Goal: Task Accomplishment & Management: Use online tool/utility

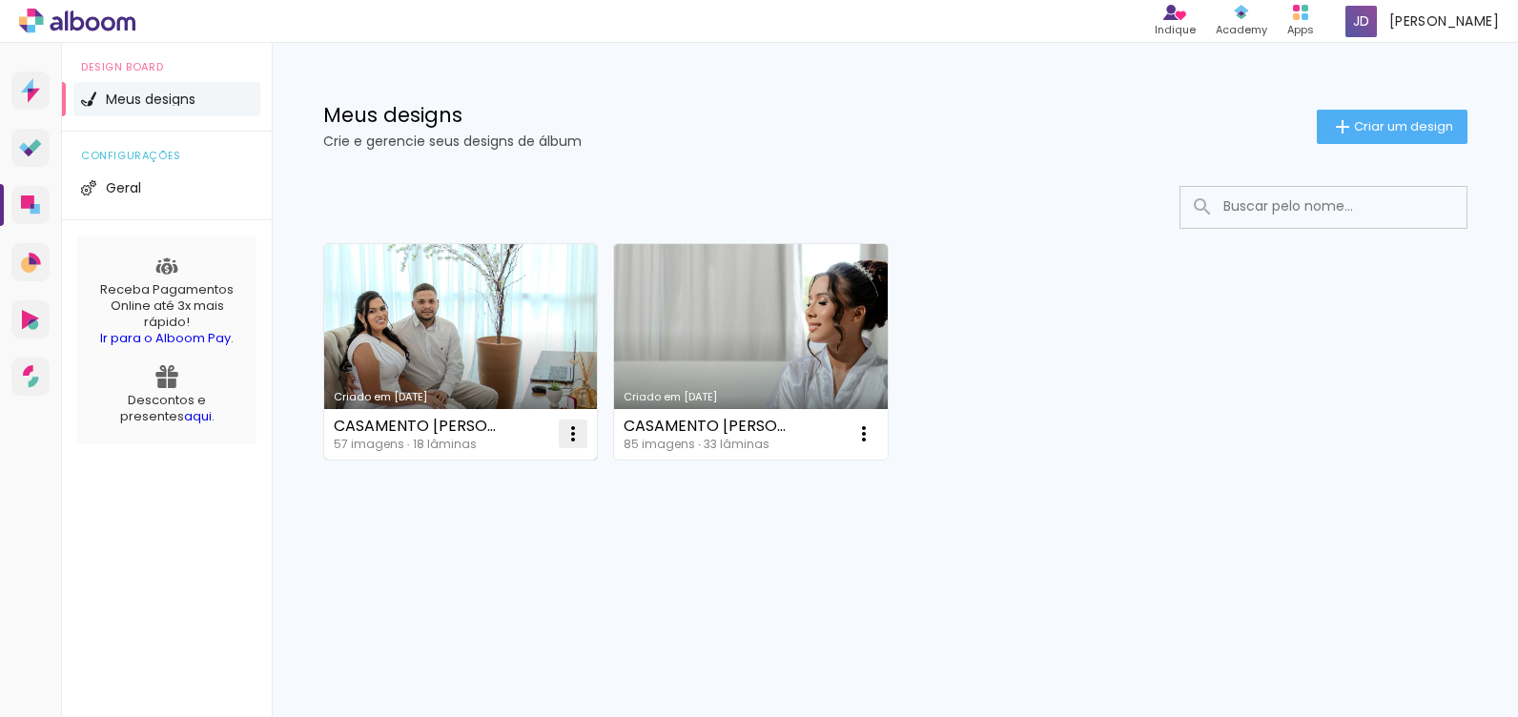
click at [572, 431] on iron-icon at bounding box center [572, 433] width 23 height 23
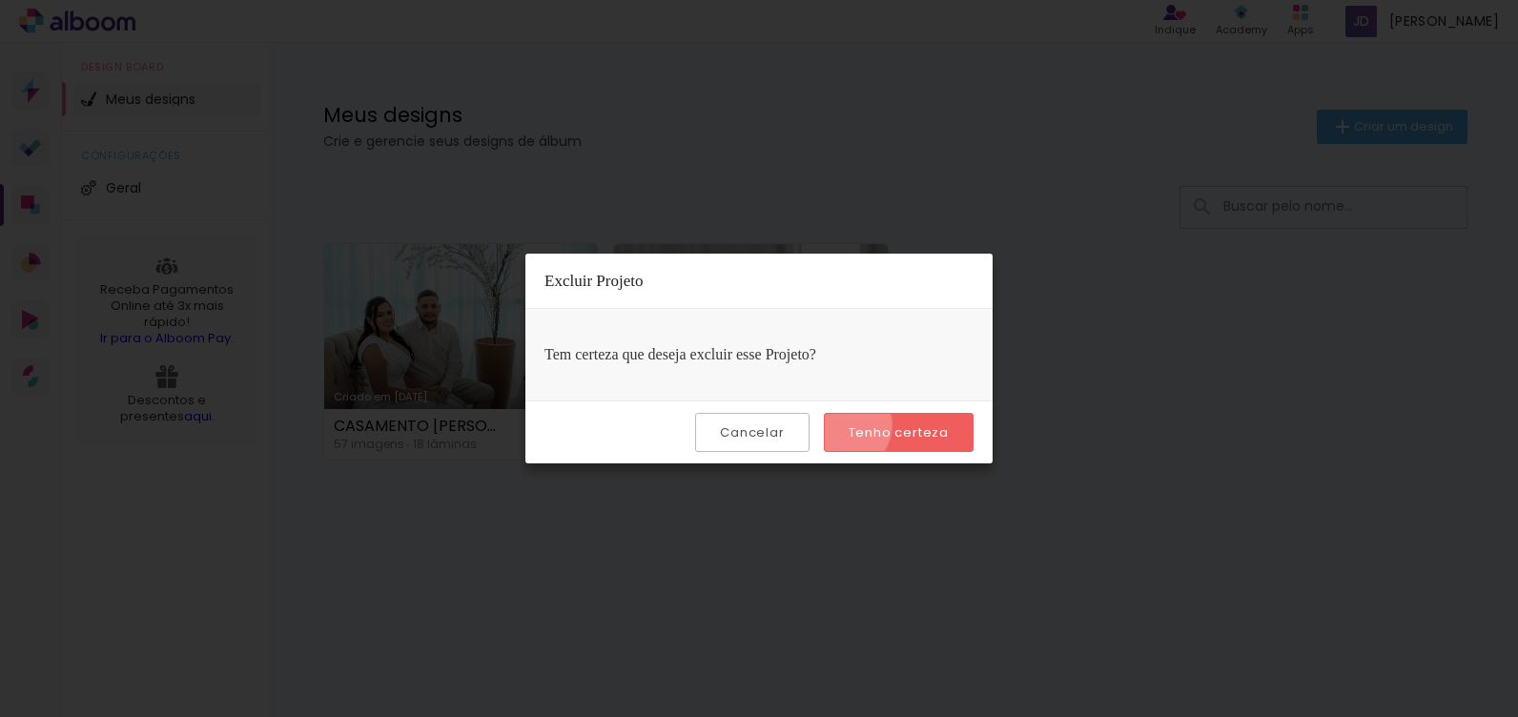
click at [844, 426] on paper-button "Tenho certeza" at bounding box center [899, 432] width 150 height 39
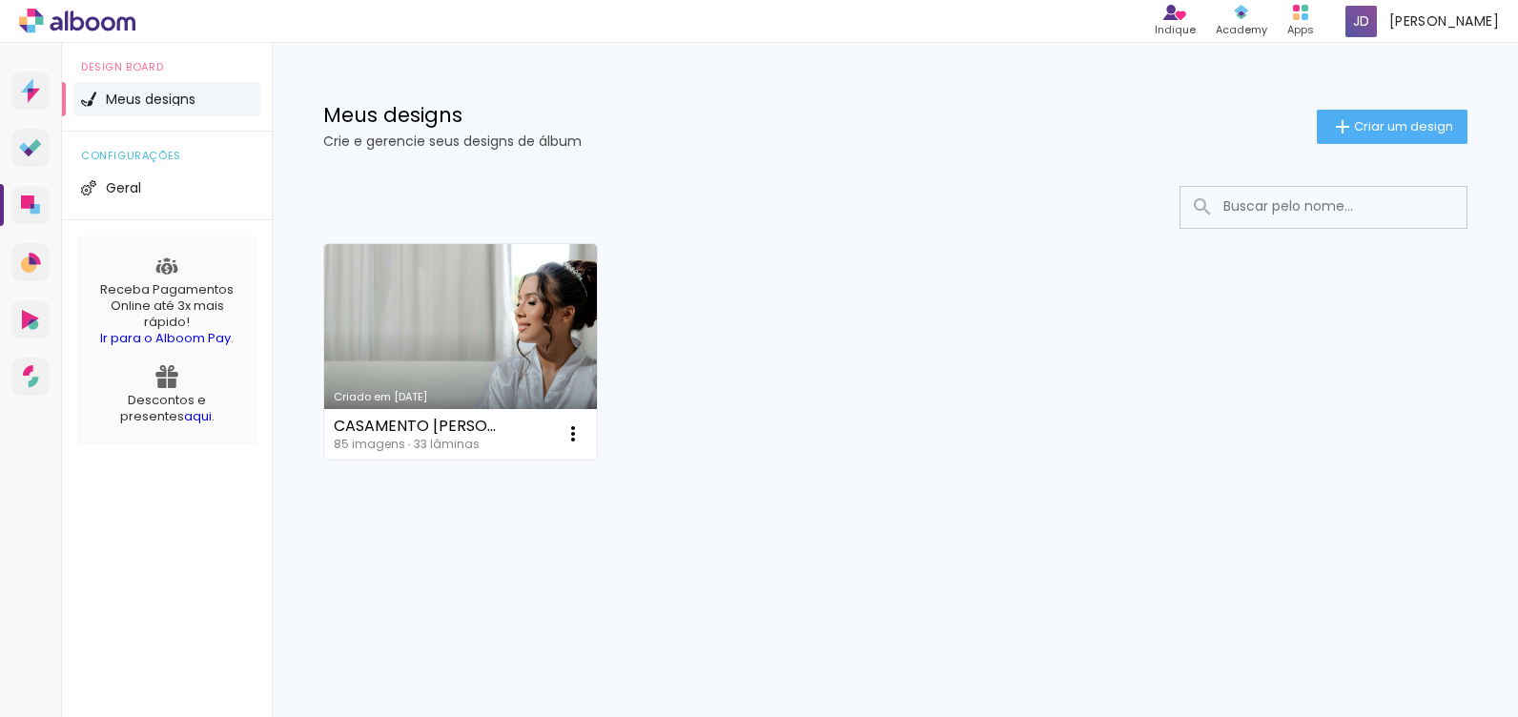
click at [1356, 128] on span "Criar um design" at bounding box center [1403, 126] width 99 height 12
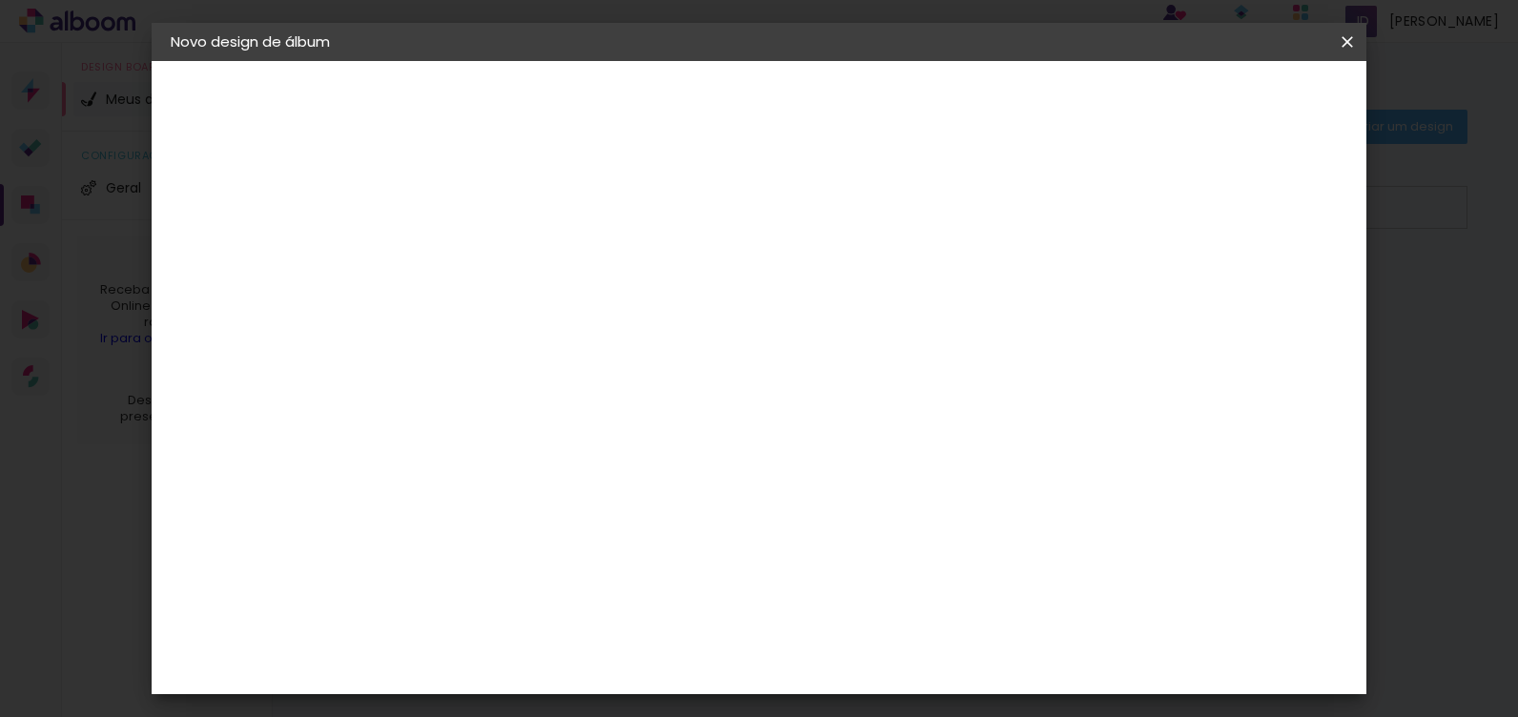
click at [0, 0] on paper-input-container "Título do álbum" at bounding box center [0, 0] width 0 height 0
type input "[PERSON_NAME]"
type paper-input "[PERSON_NAME]"
click at [0, 0] on slot "Avançar" at bounding box center [0, 0] width 0 height 0
click at [0, 0] on slot "Tamanho Livre" at bounding box center [0, 0] width 0 height 0
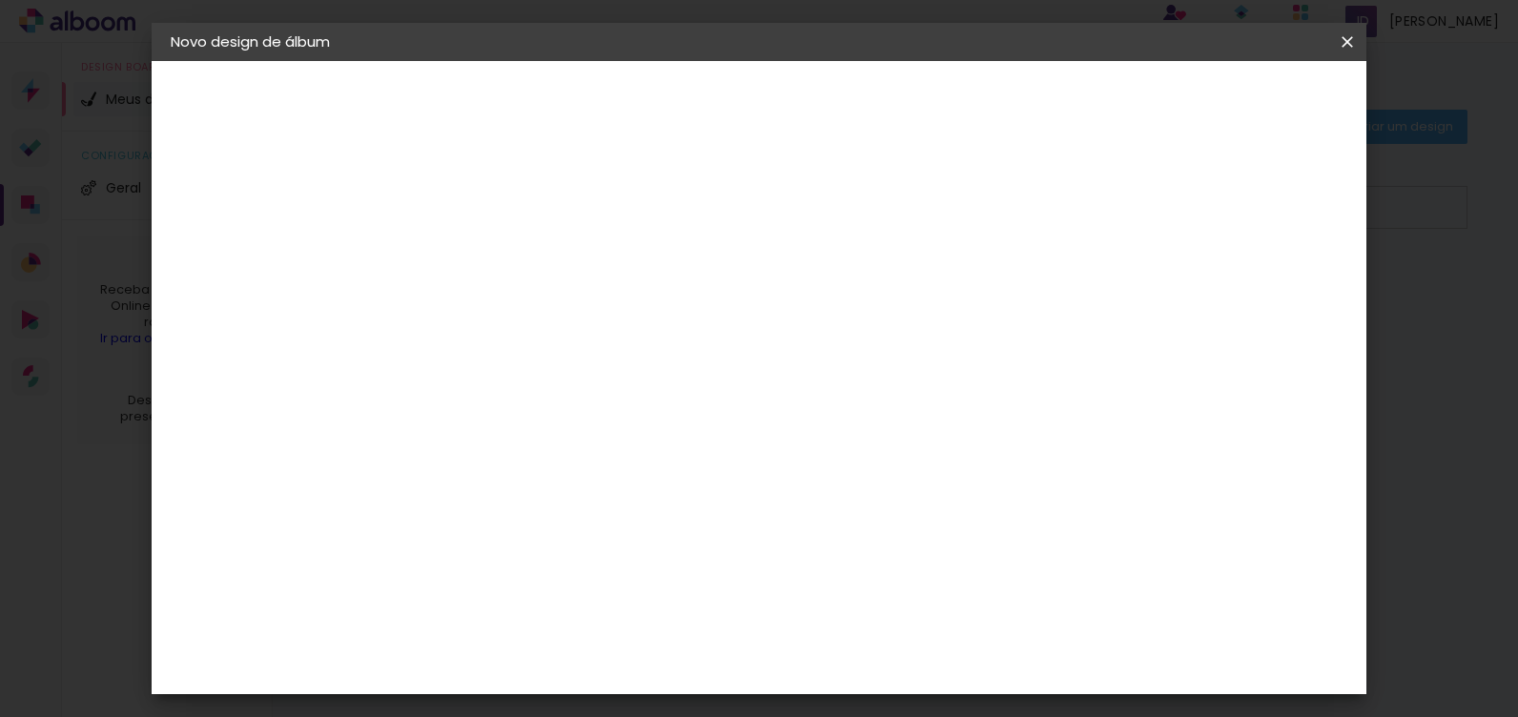
click at [0, 0] on slot "Avançar" at bounding box center [0, 0] width 0 height 0
click at [1227, 100] on span "Iniciar design" at bounding box center [1183, 100] width 87 height 13
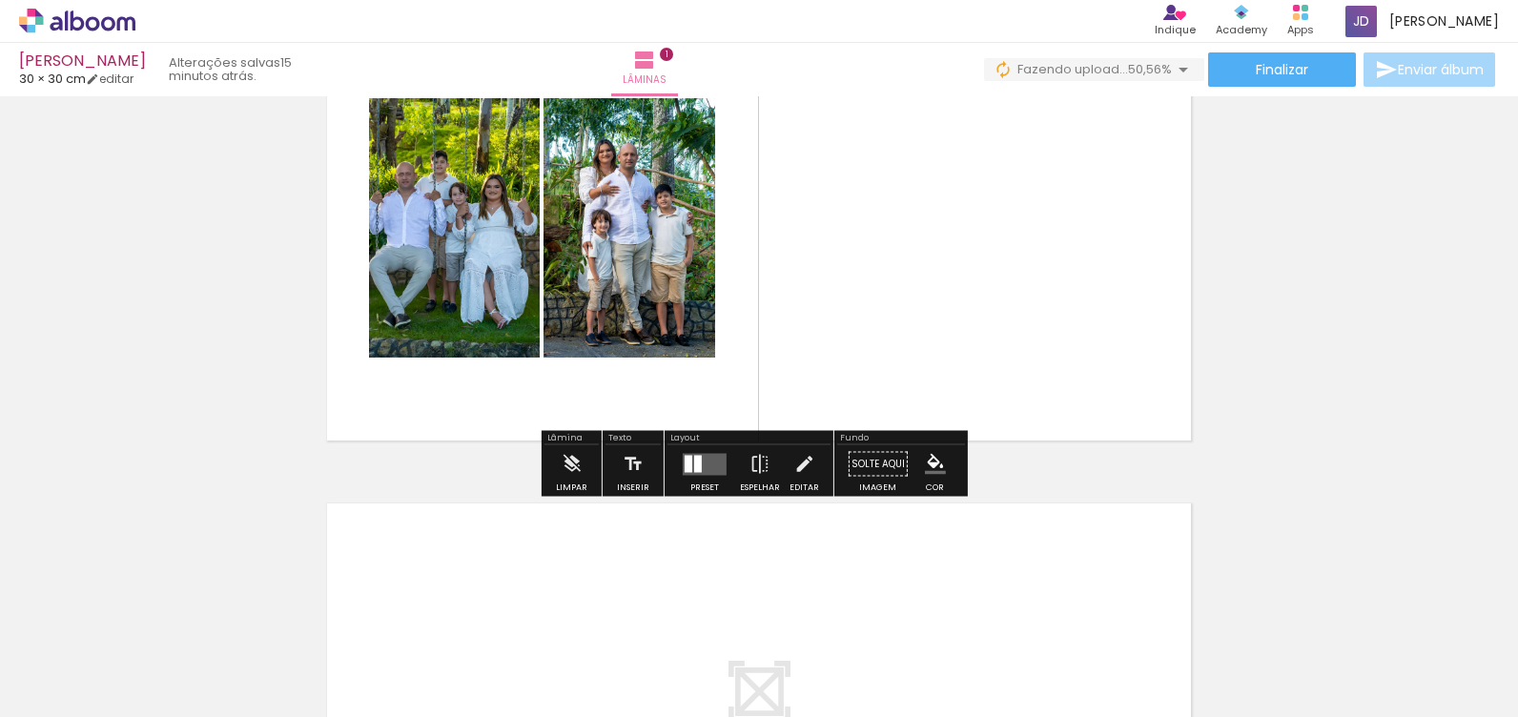
scroll to position [145, 0]
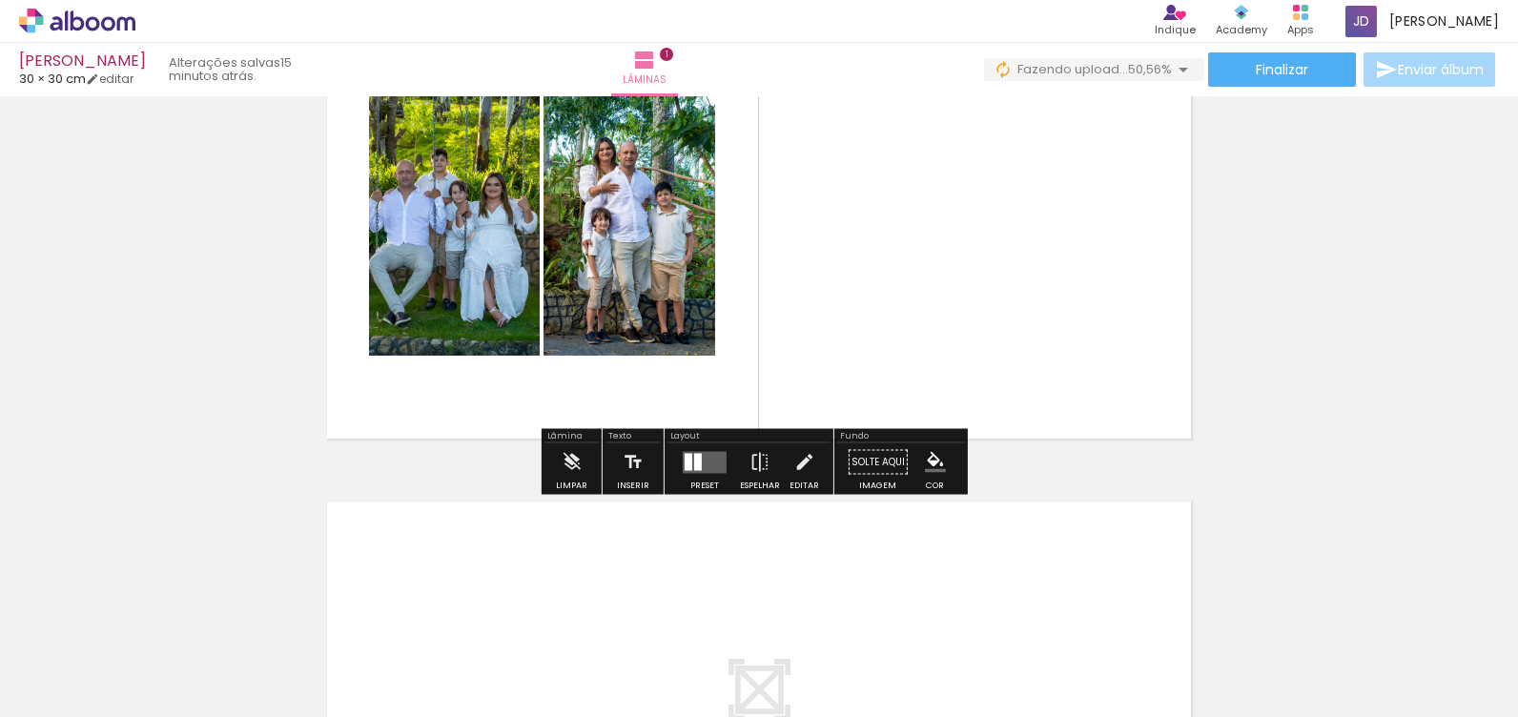
click at [0, 0] on div "Confirmar Cancelar" at bounding box center [0, 0] width 0 height 0
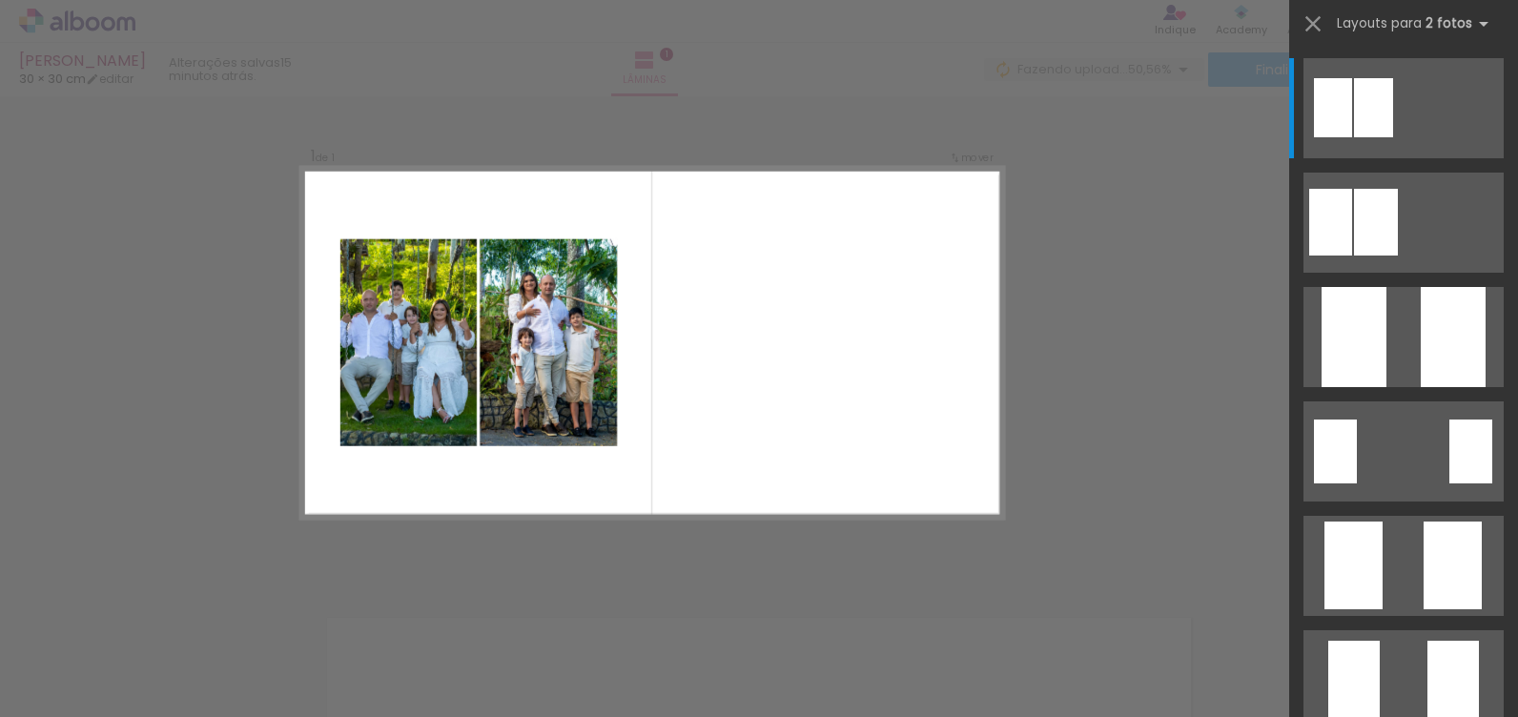
scroll to position [25, 0]
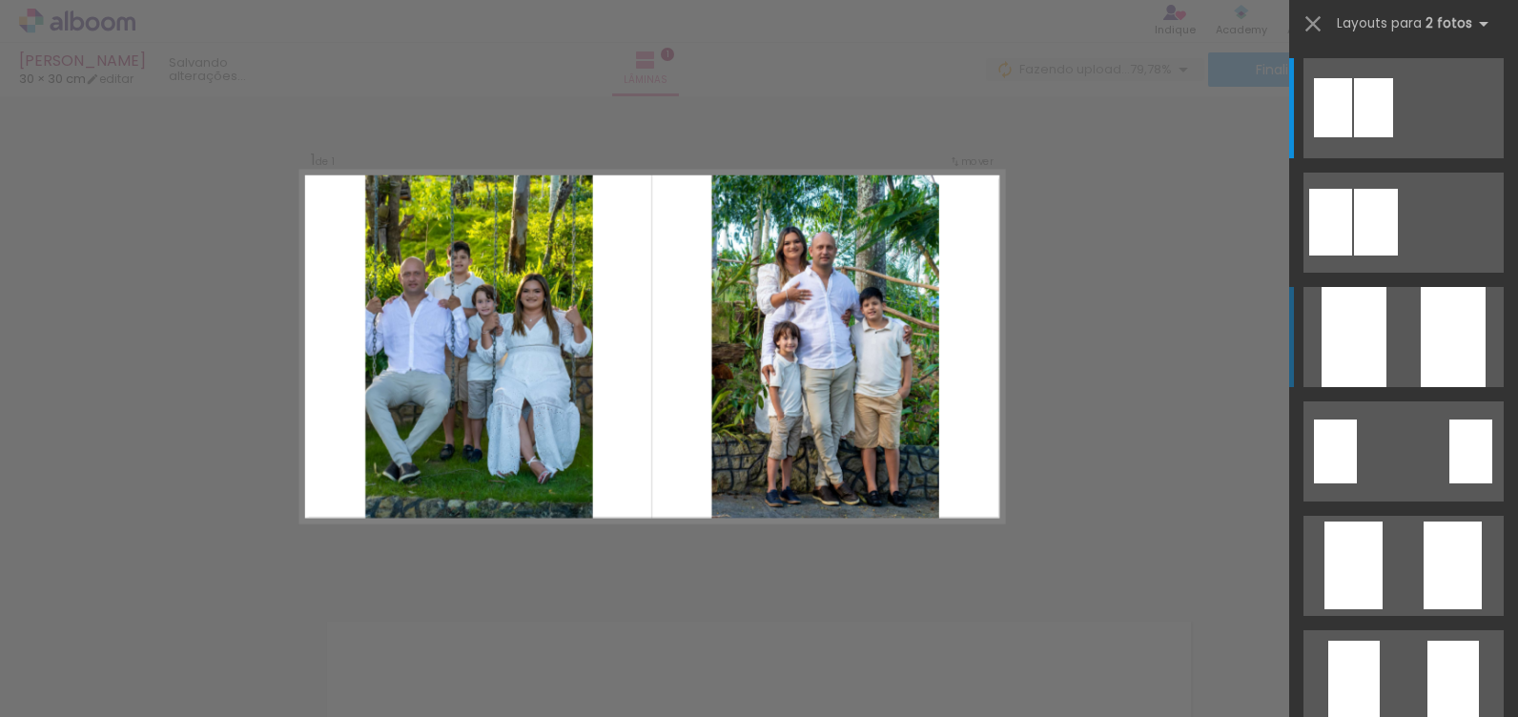
click at [1375, 346] on div at bounding box center [1353, 337] width 65 height 100
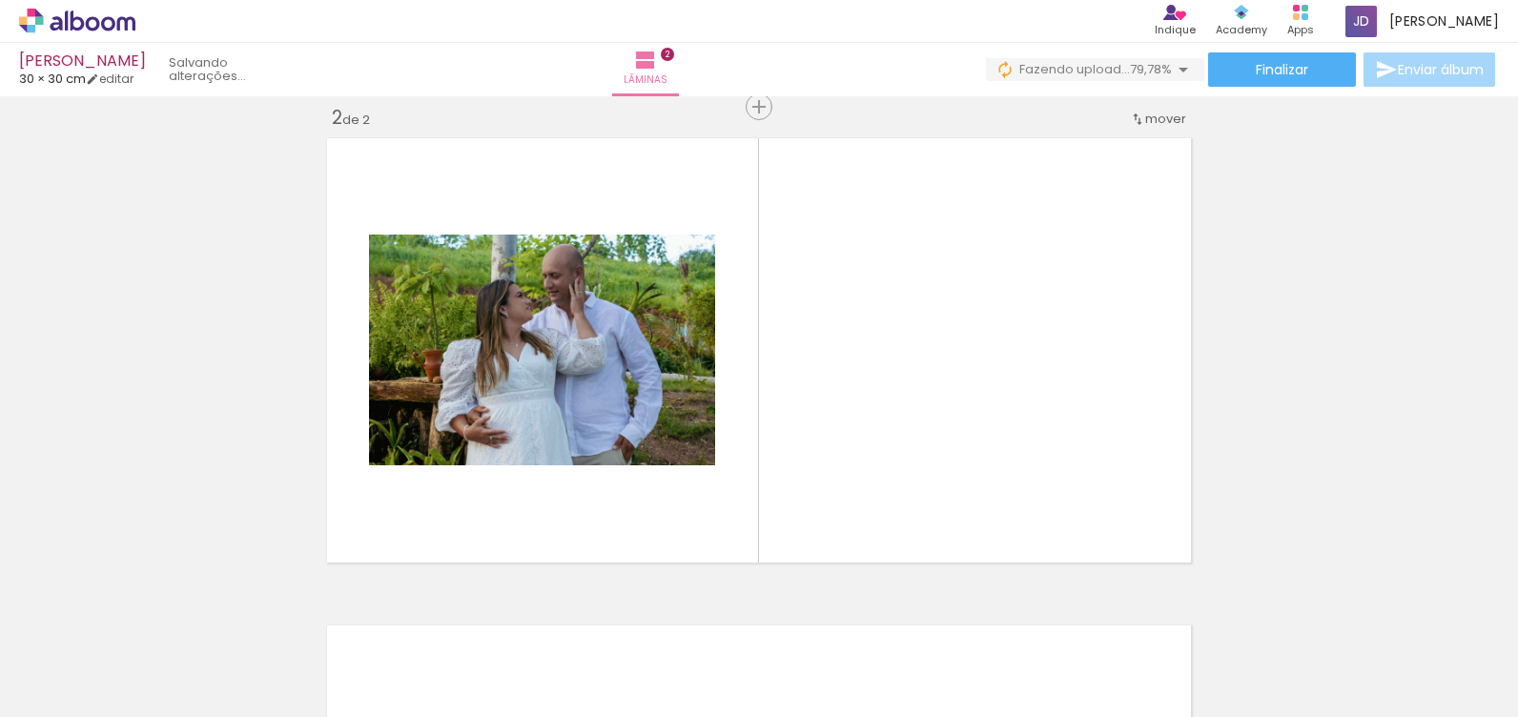
scroll to position [512, 0]
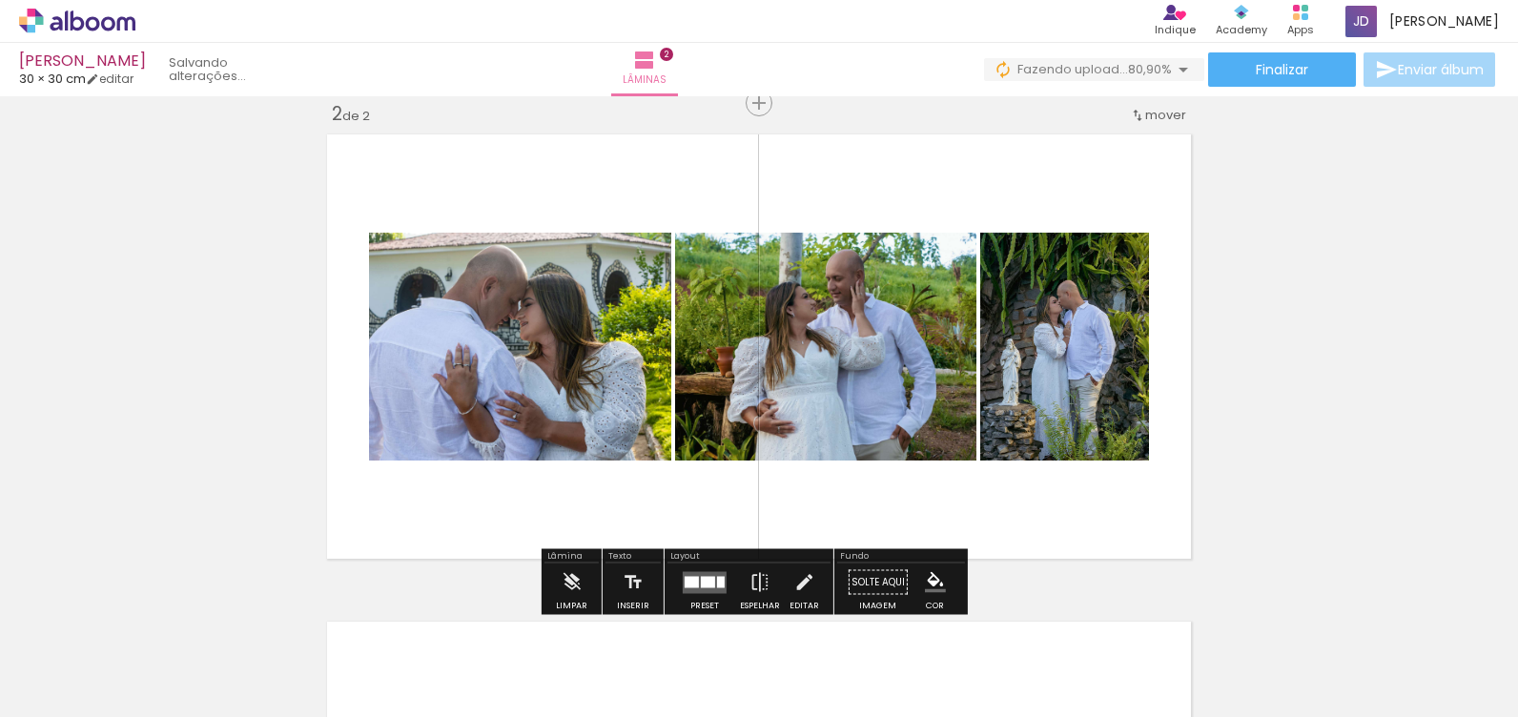
click at [0, 0] on div "Confirmar Cancelar" at bounding box center [0, 0] width 0 height 0
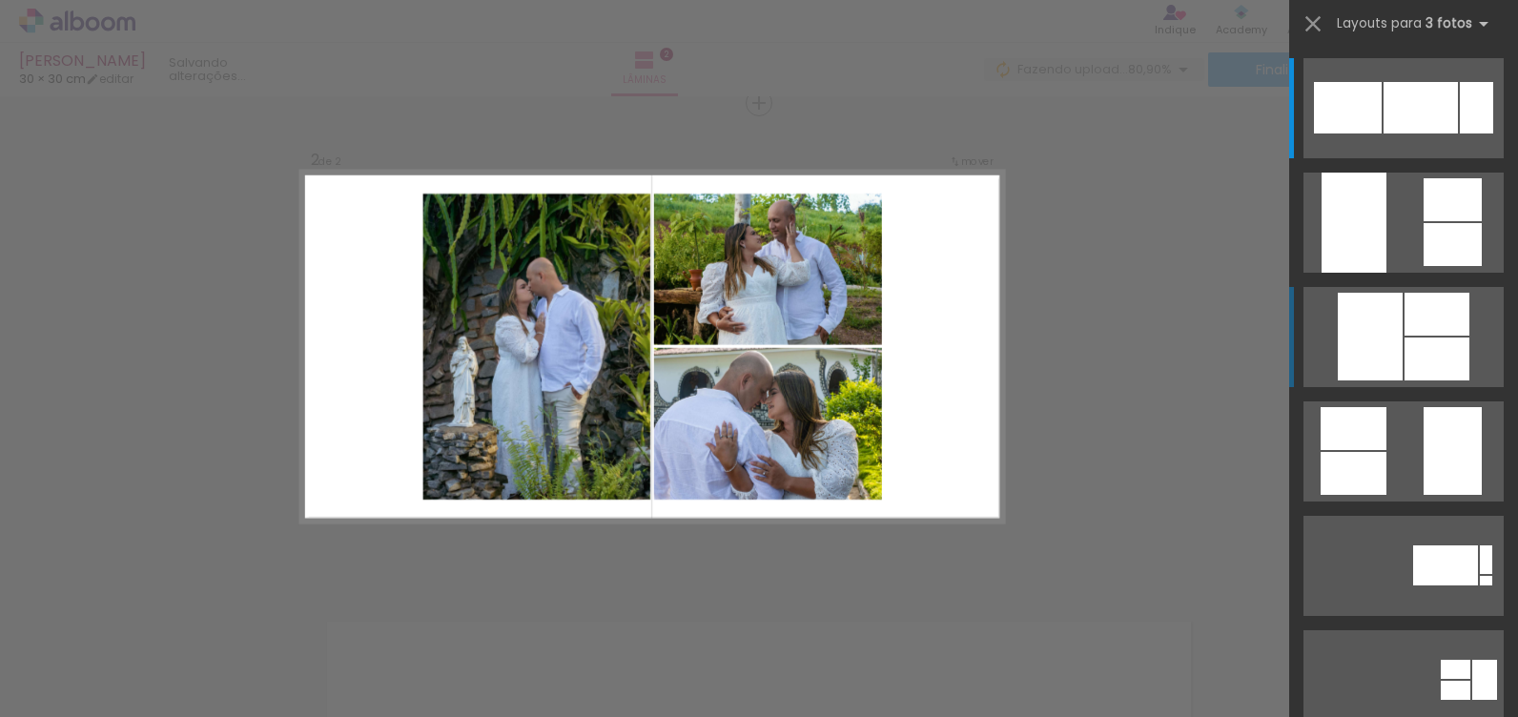
click at [1381, 133] on div at bounding box center [1348, 107] width 68 height 51
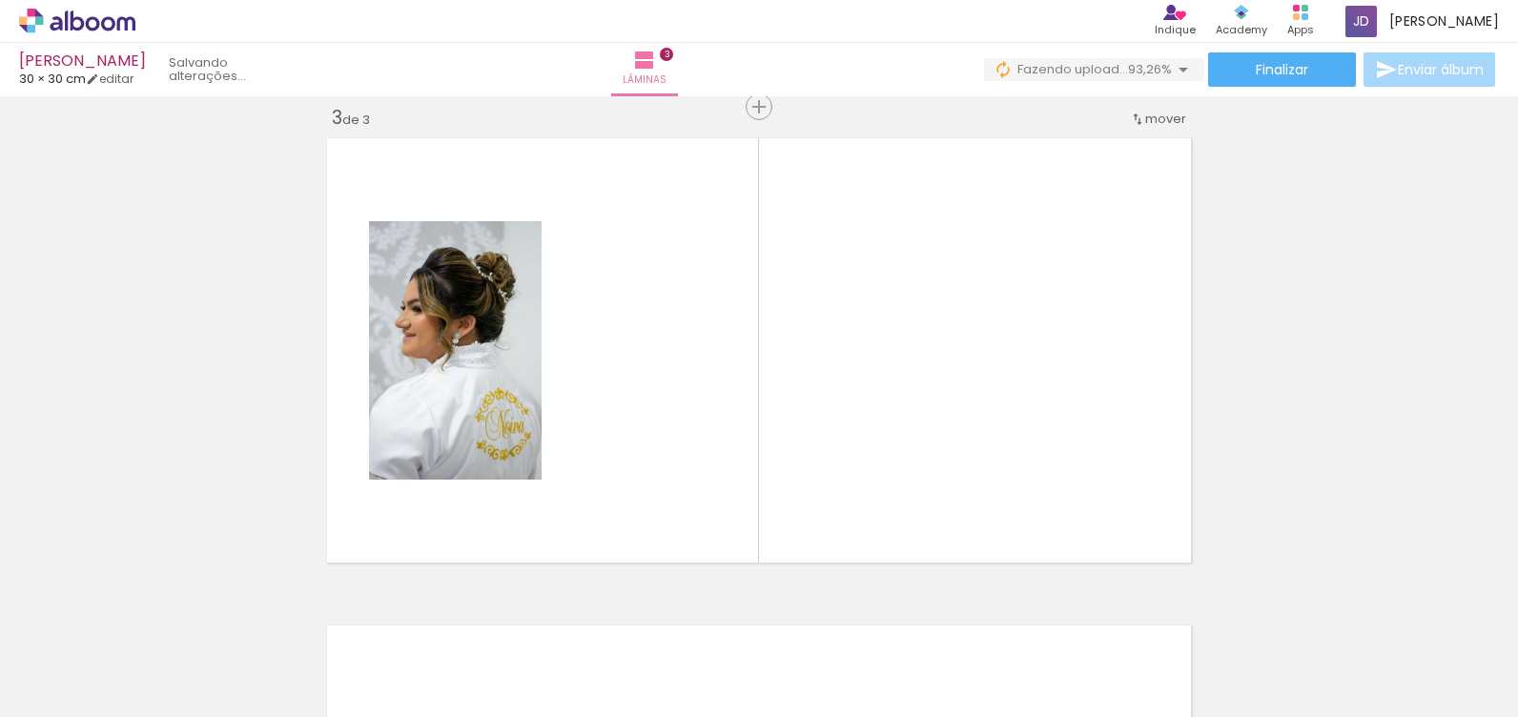
scroll to position [999, 0]
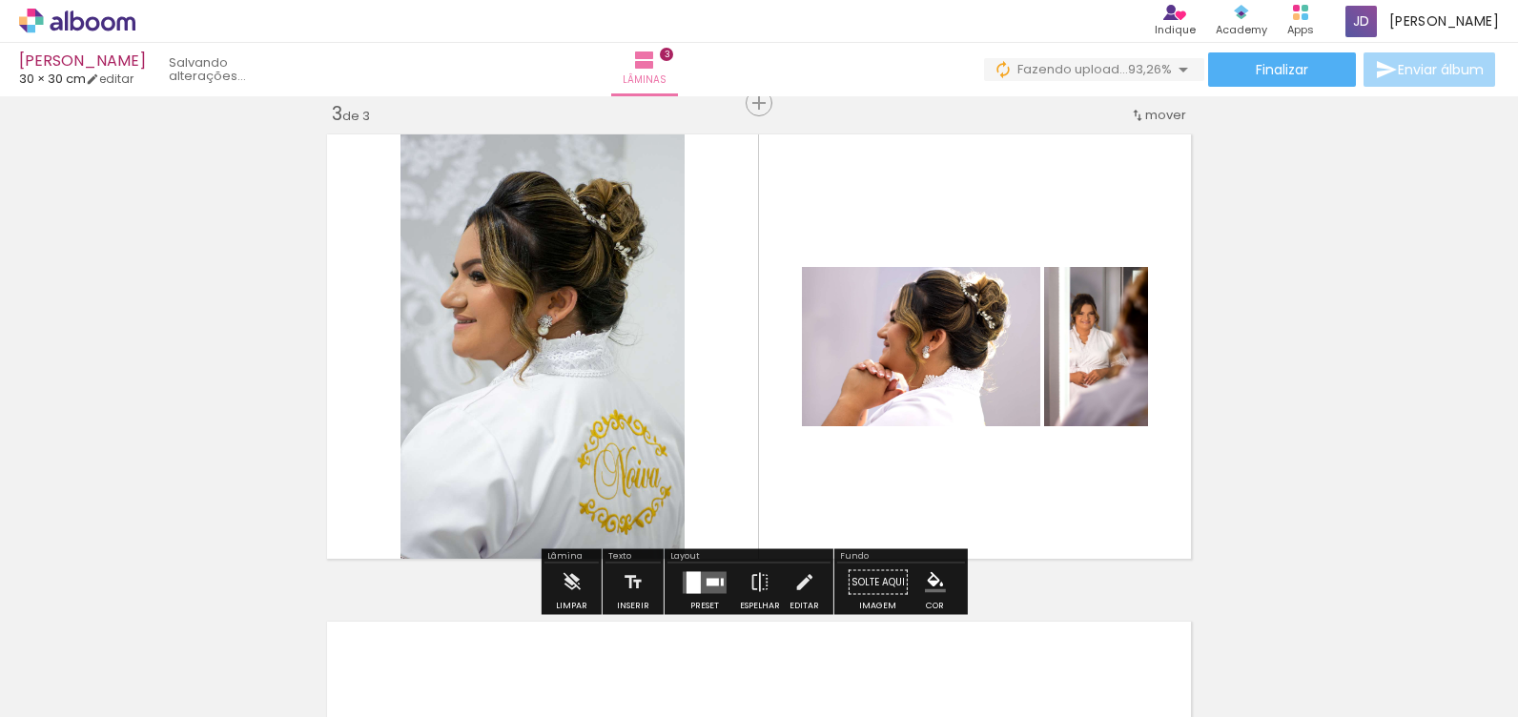
click at [0, 0] on div "Confirmar Cancelar" at bounding box center [0, 0] width 0 height 0
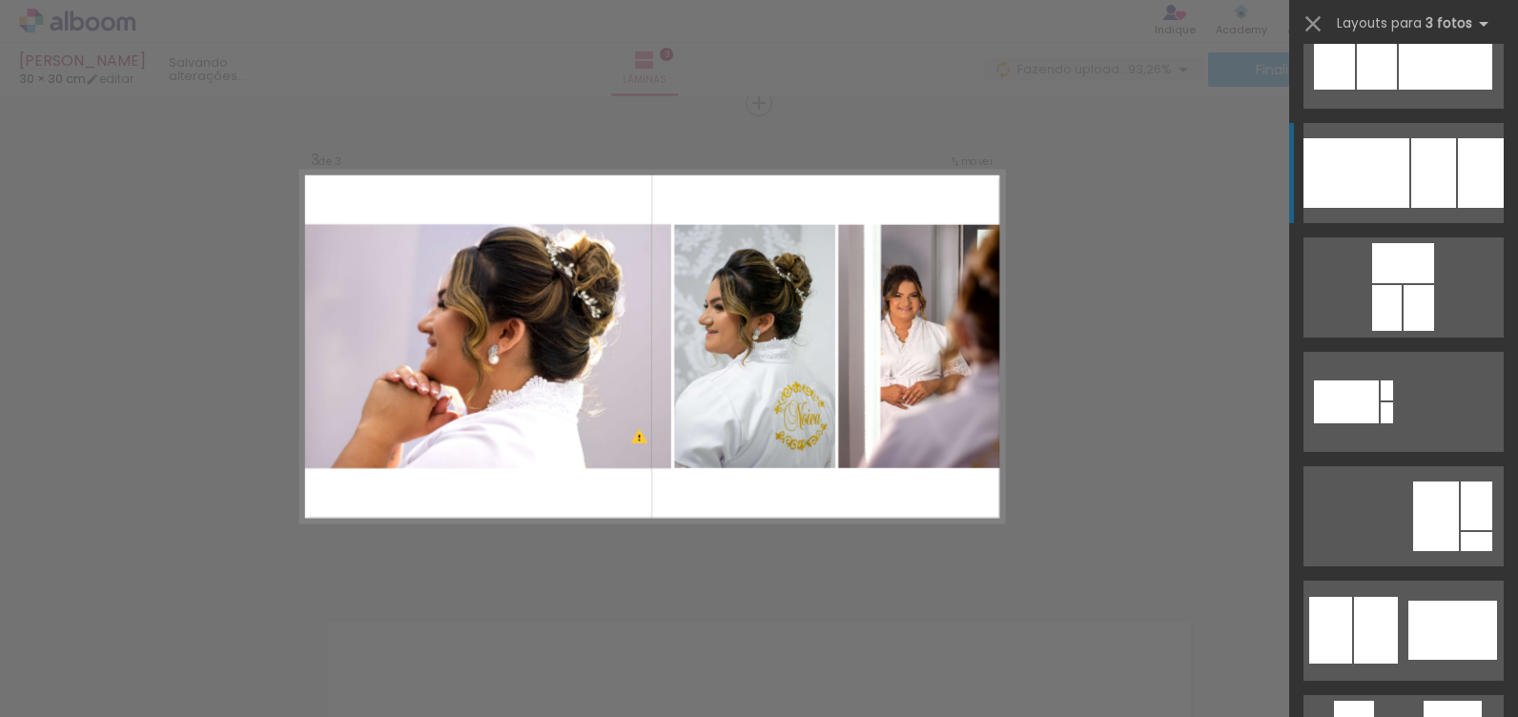
scroll to position [171, 0]
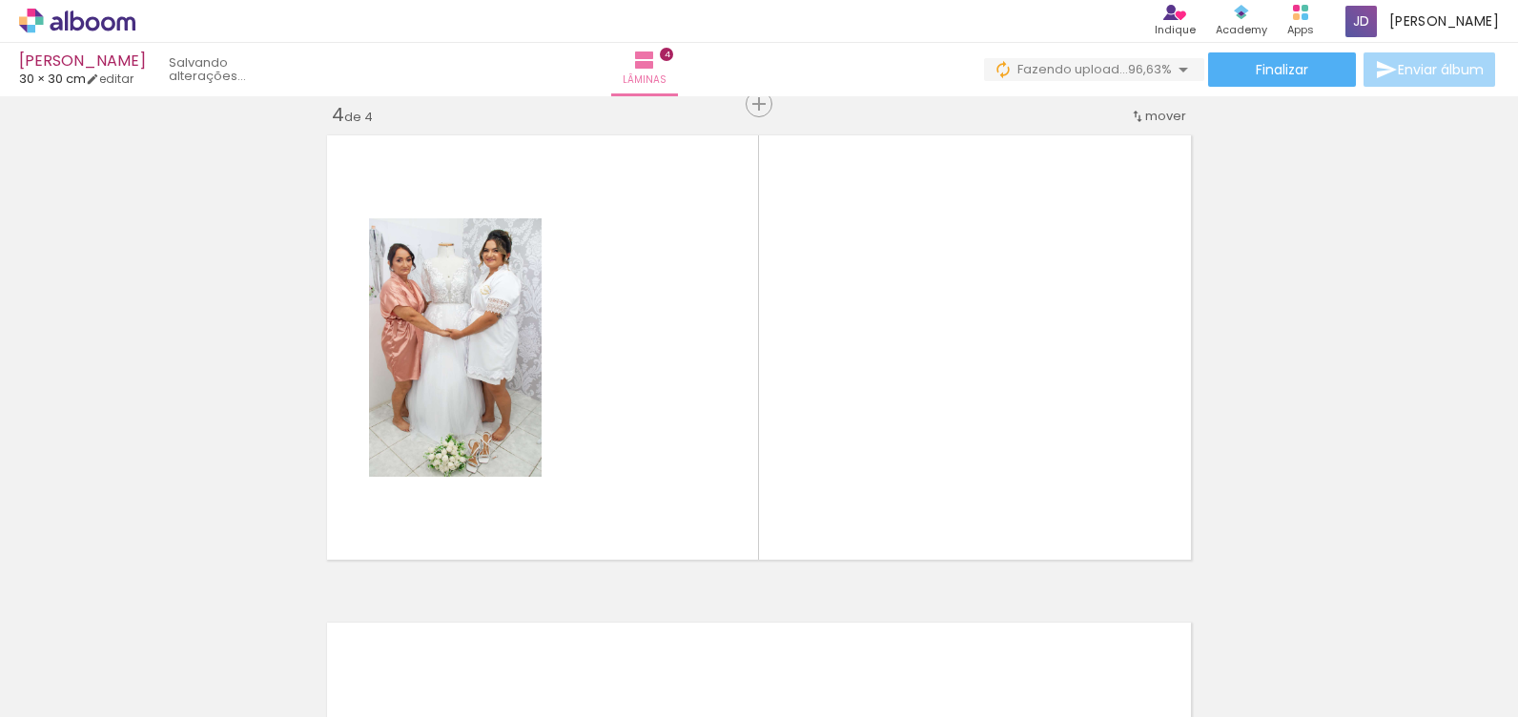
scroll to position [1486, 0]
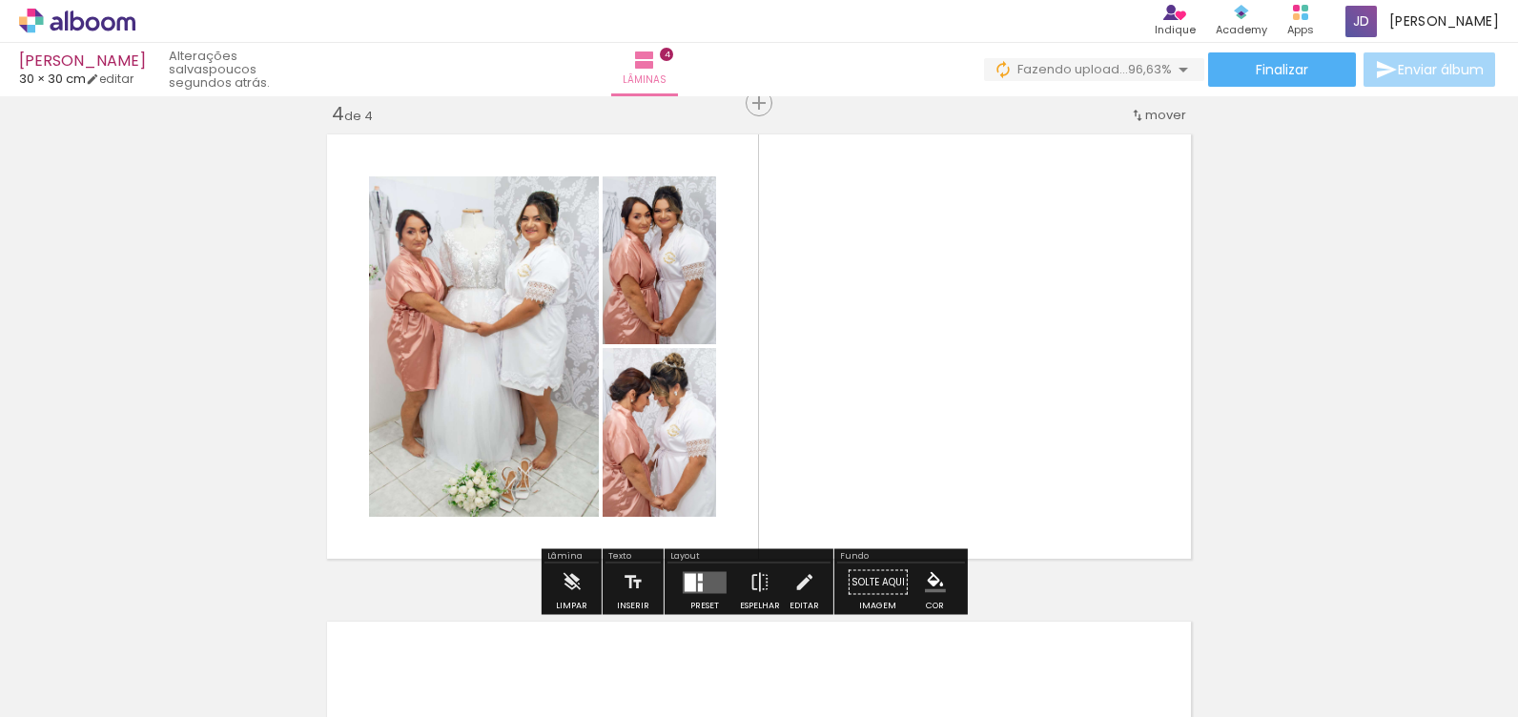
click at [0, 0] on div "Confirmar Cancelar" at bounding box center [0, 0] width 0 height 0
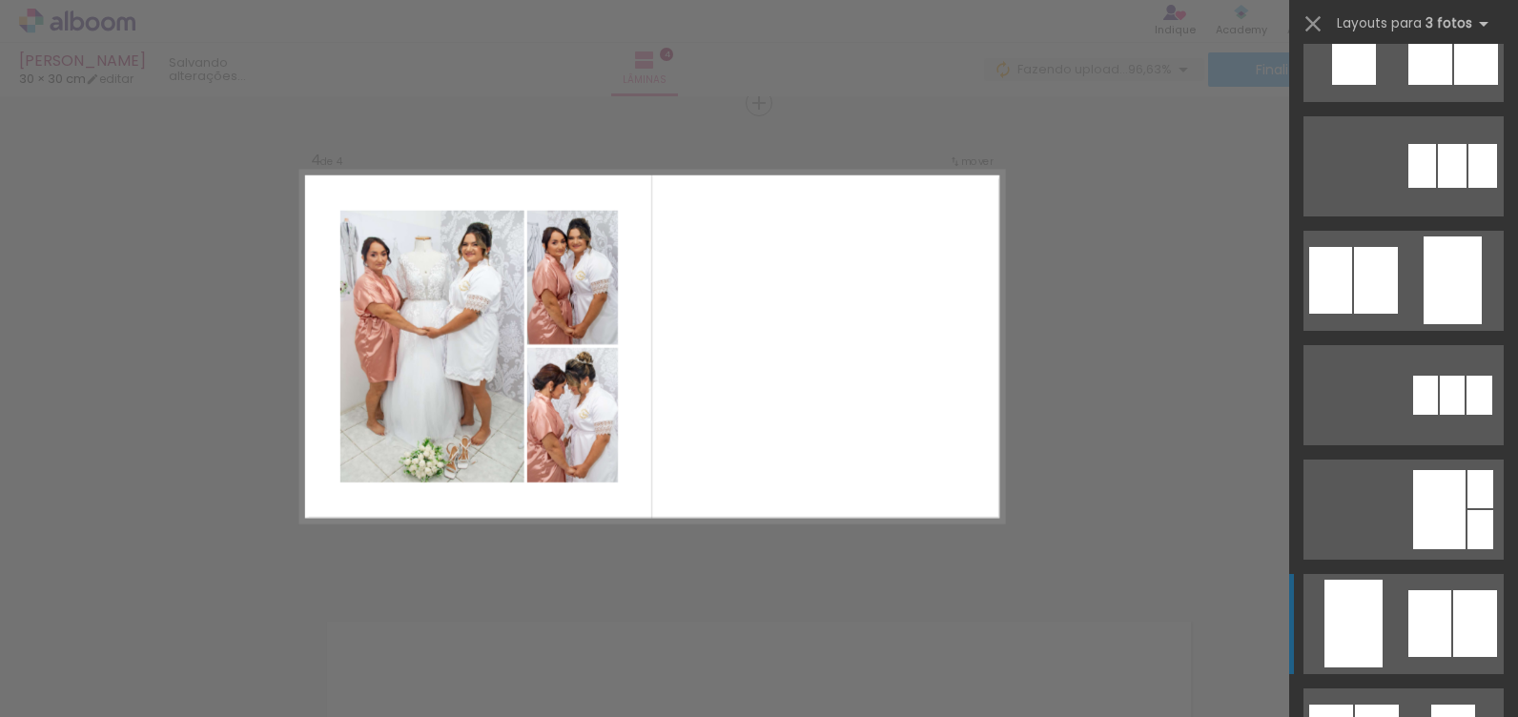
scroll to position [0, 0]
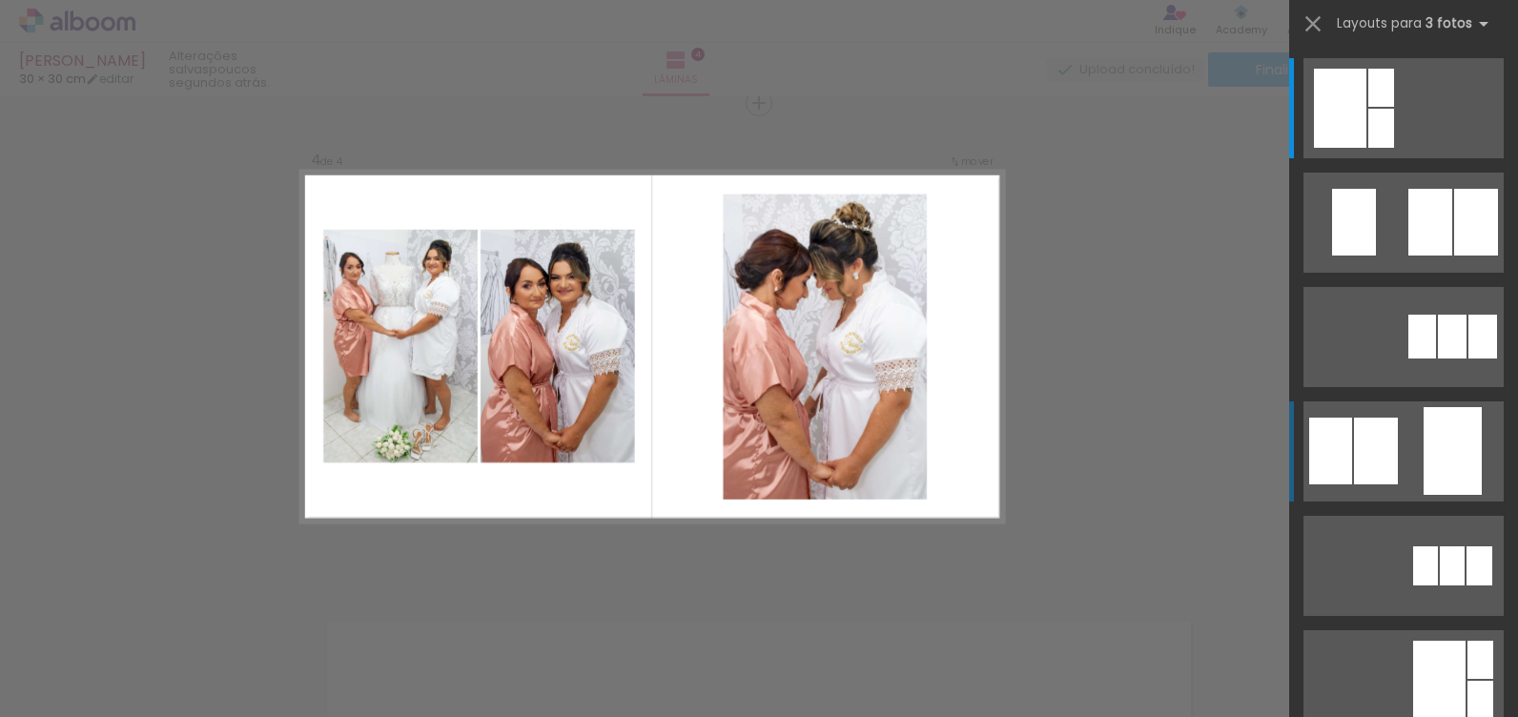
click at [1410, 158] on quentale-layouter at bounding box center [1403, 108] width 200 height 100
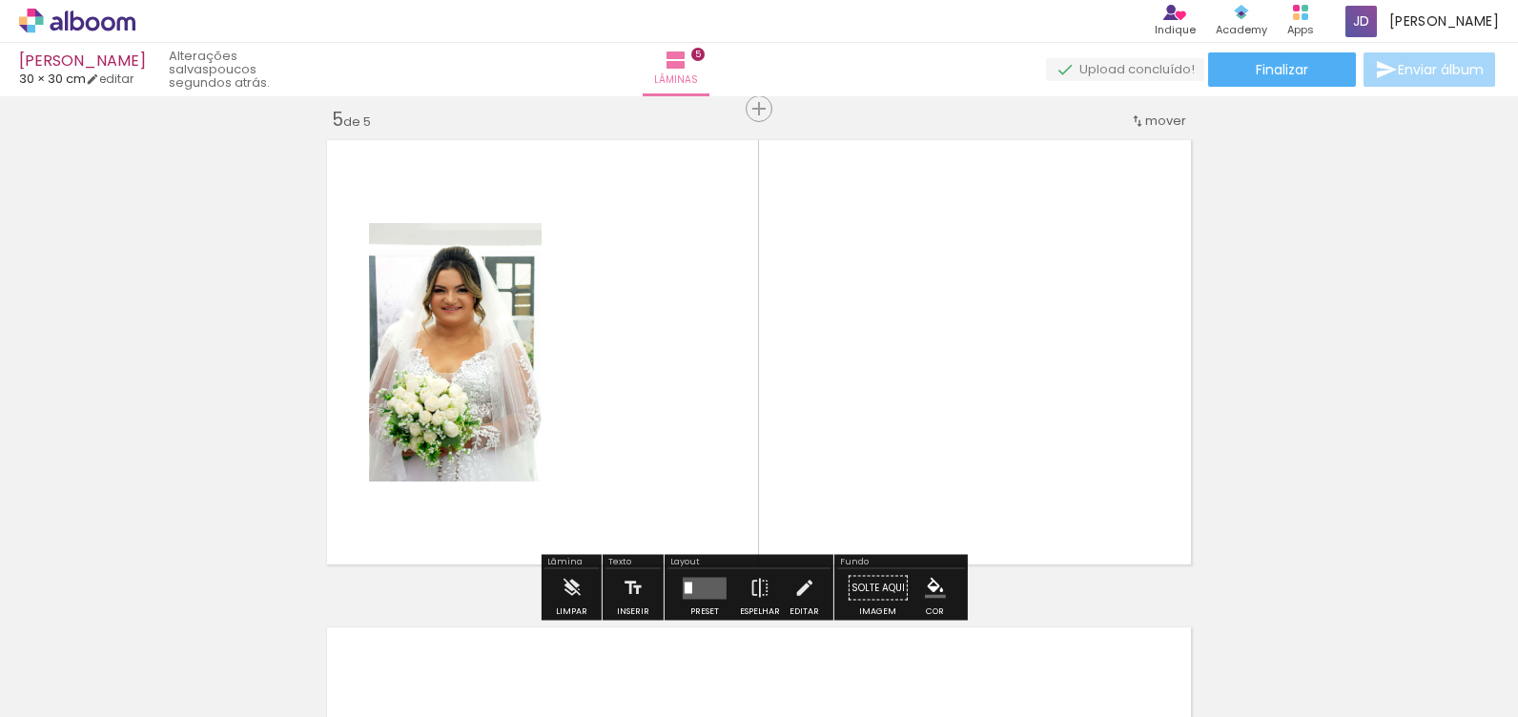
scroll to position [1973, 0]
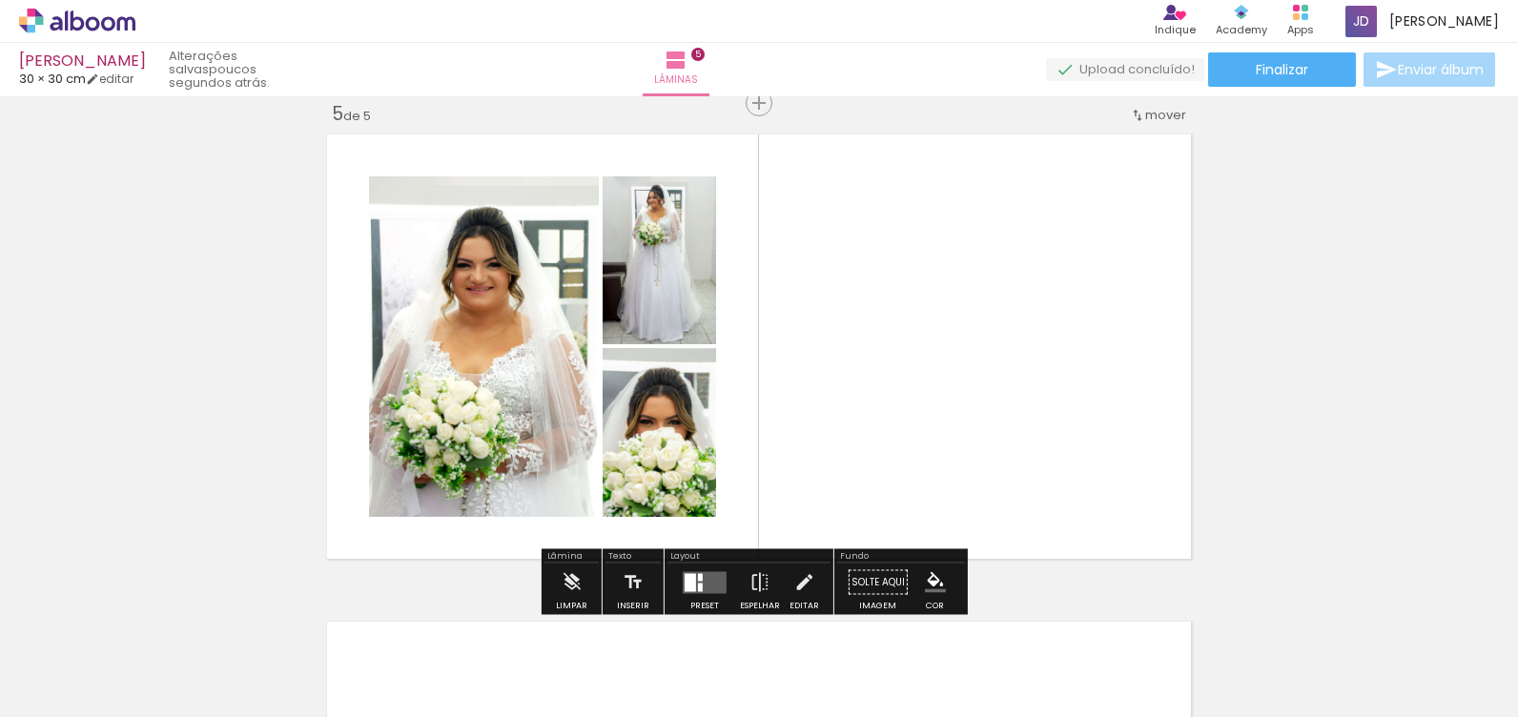
click at [0, 0] on div "Confirmar Cancelar" at bounding box center [0, 0] width 0 height 0
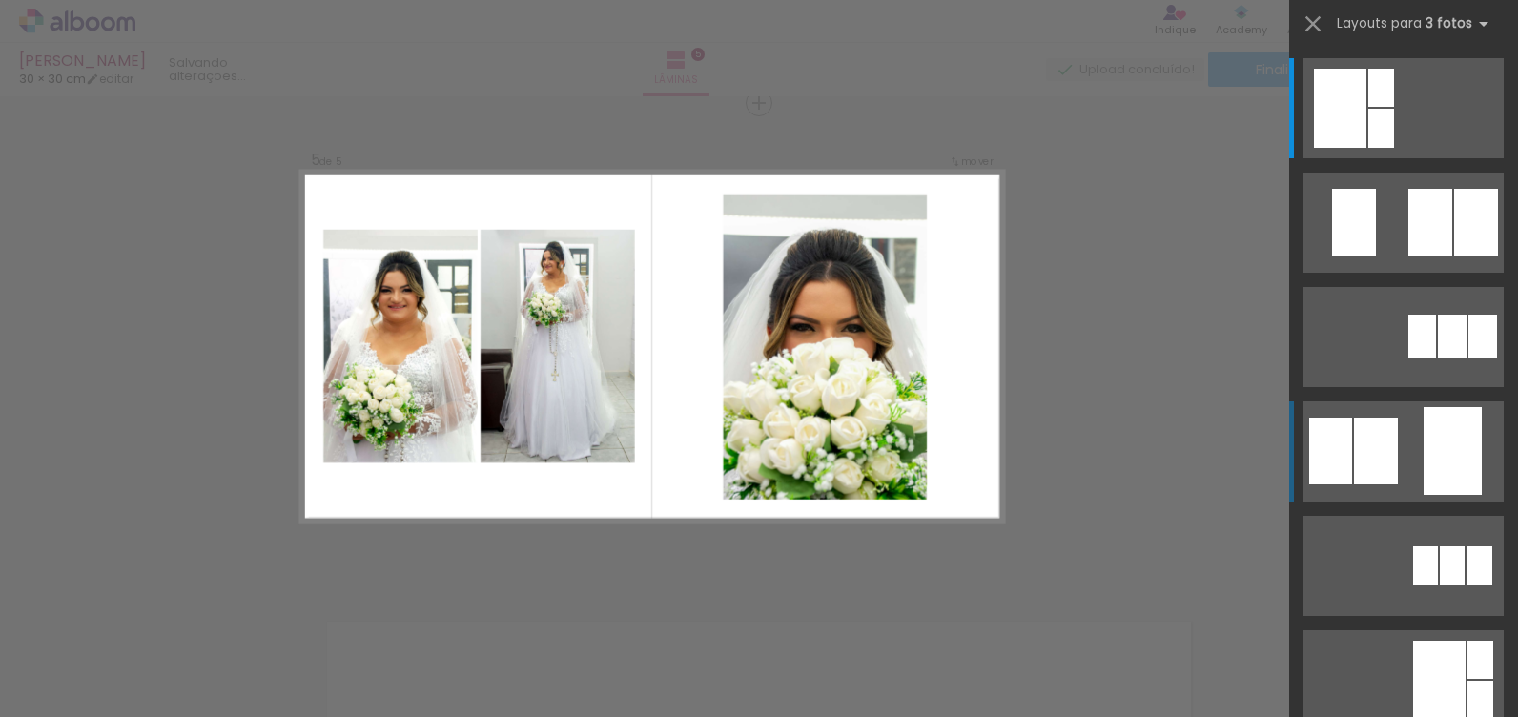
click at [1395, 158] on quentale-layouter at bounding box center [1403, 108] width 200 height 100
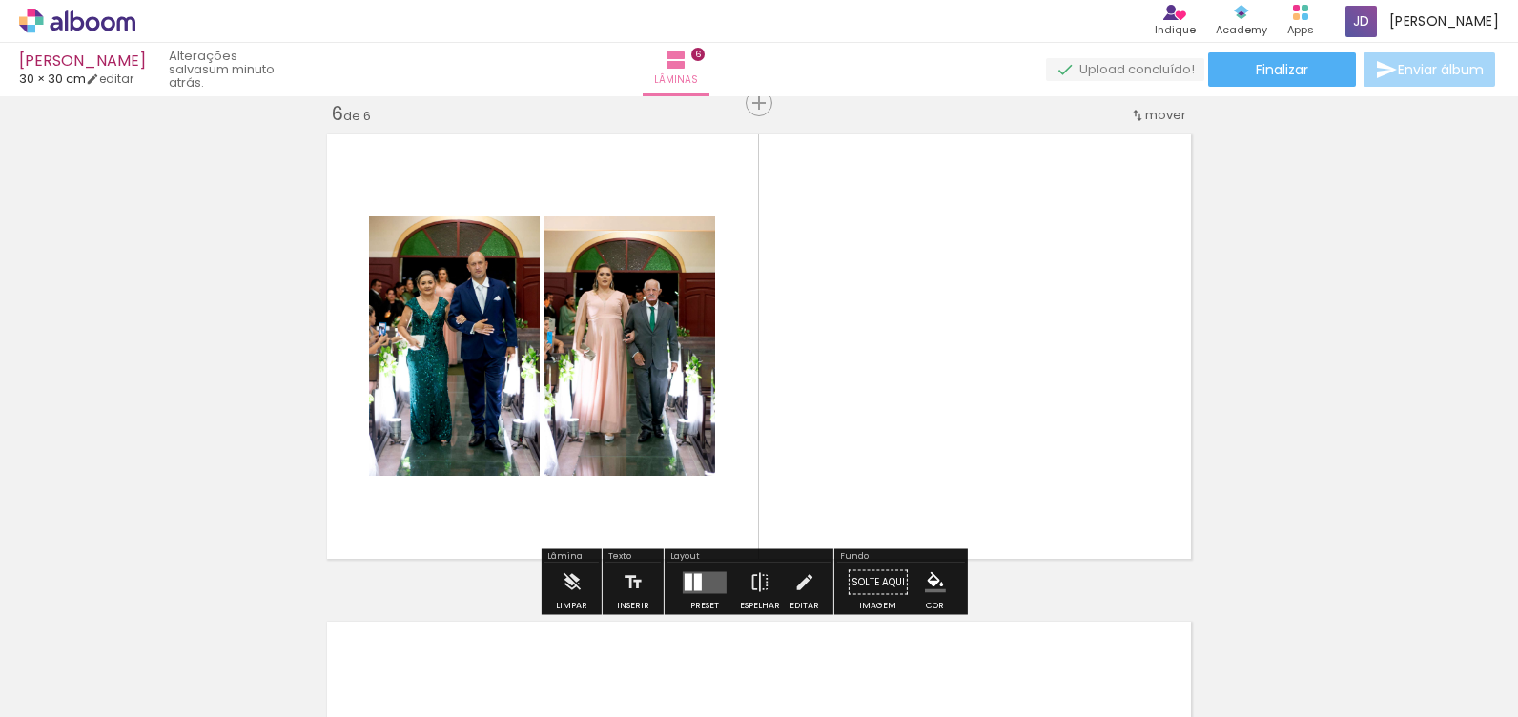
scroll to position [0, 1630]
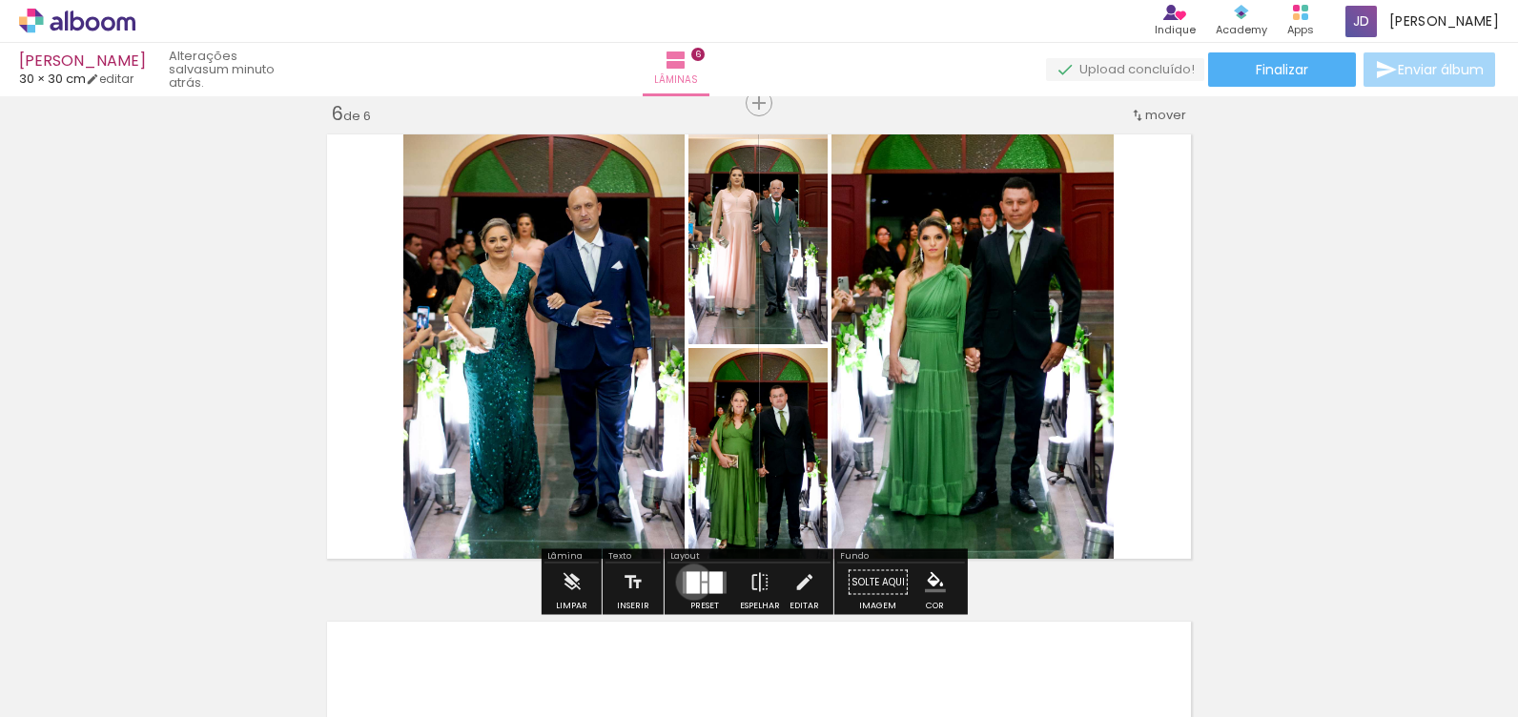
click at [0, 0] on div "Confirmar Cancelar" at bounding box center [0, 0] width 0 height 0
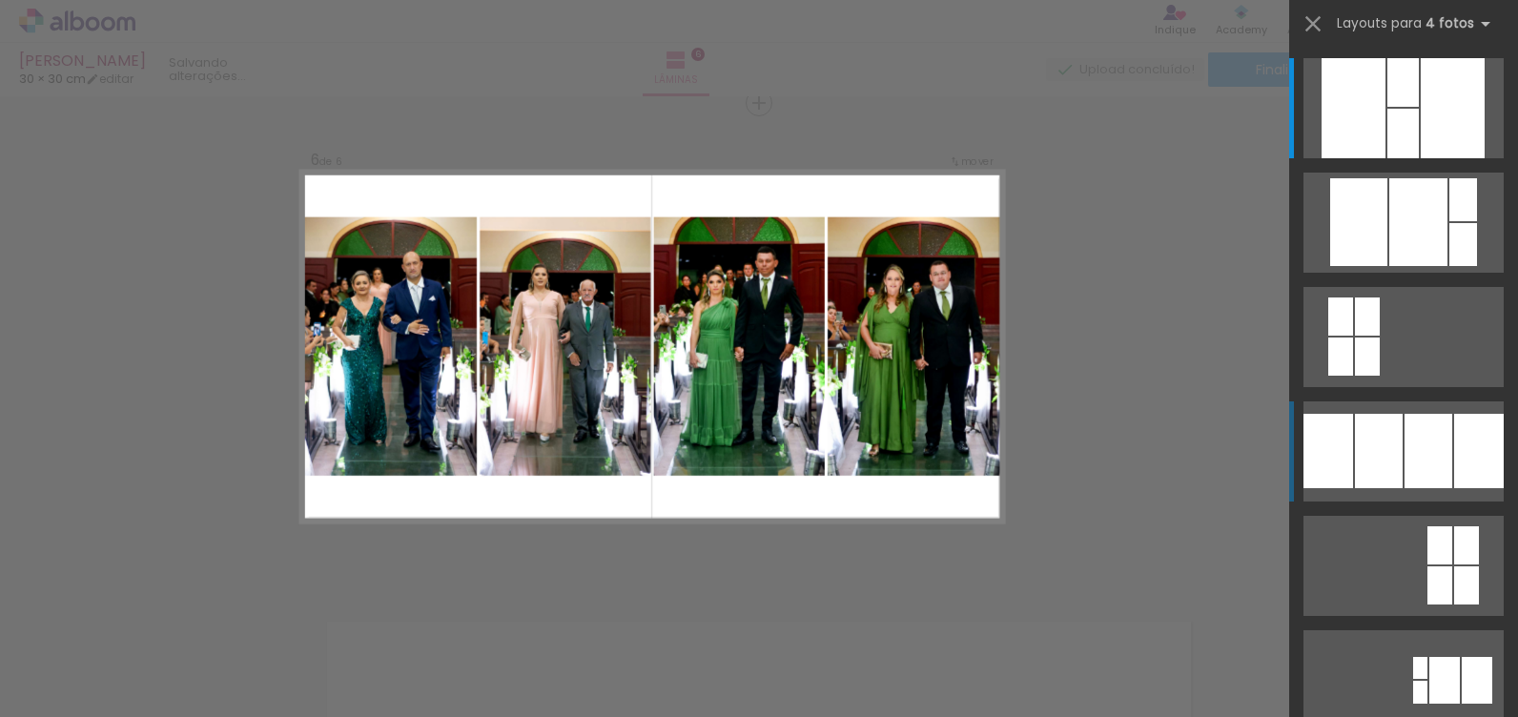
click at [1387, 107] on div at bounding box center [1402, 82] width 31 height 49
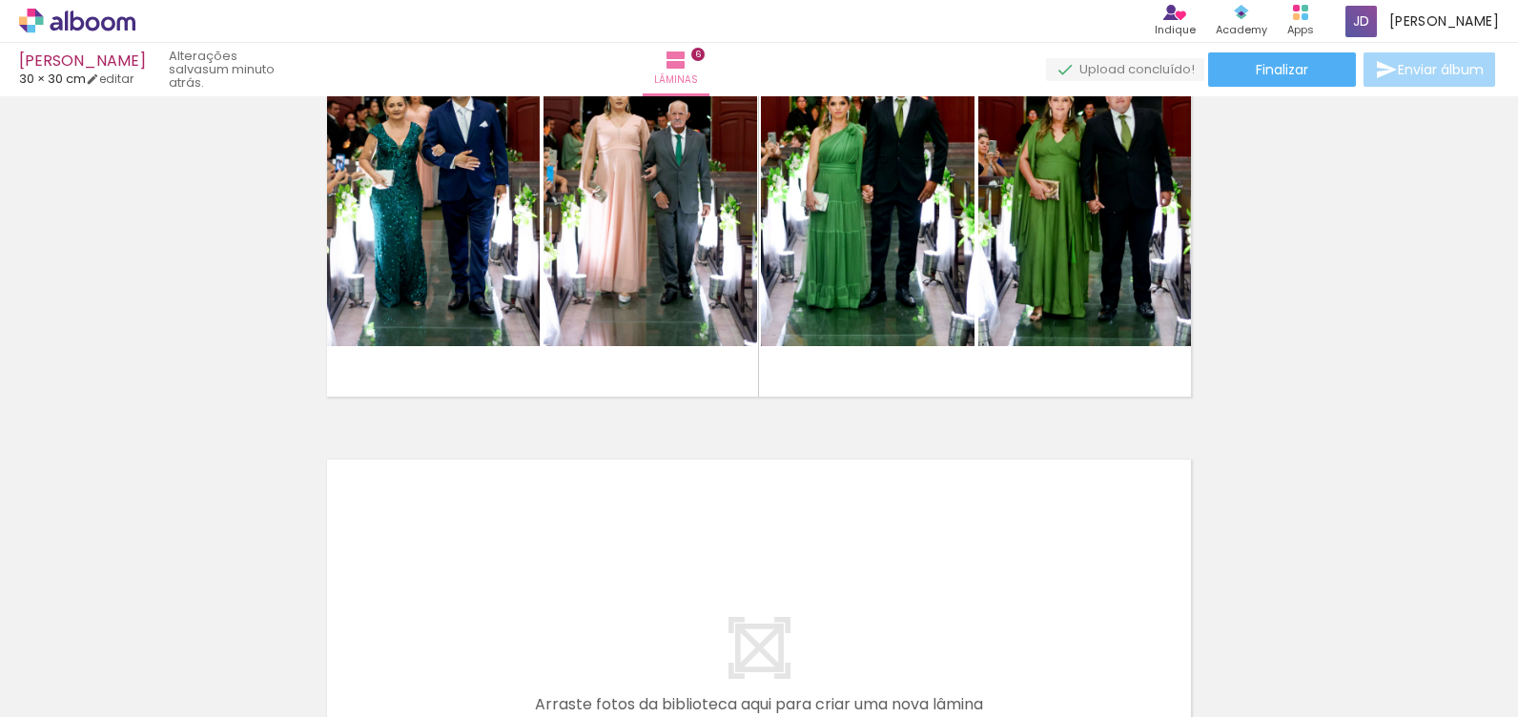
scroll to position [2630, 0]
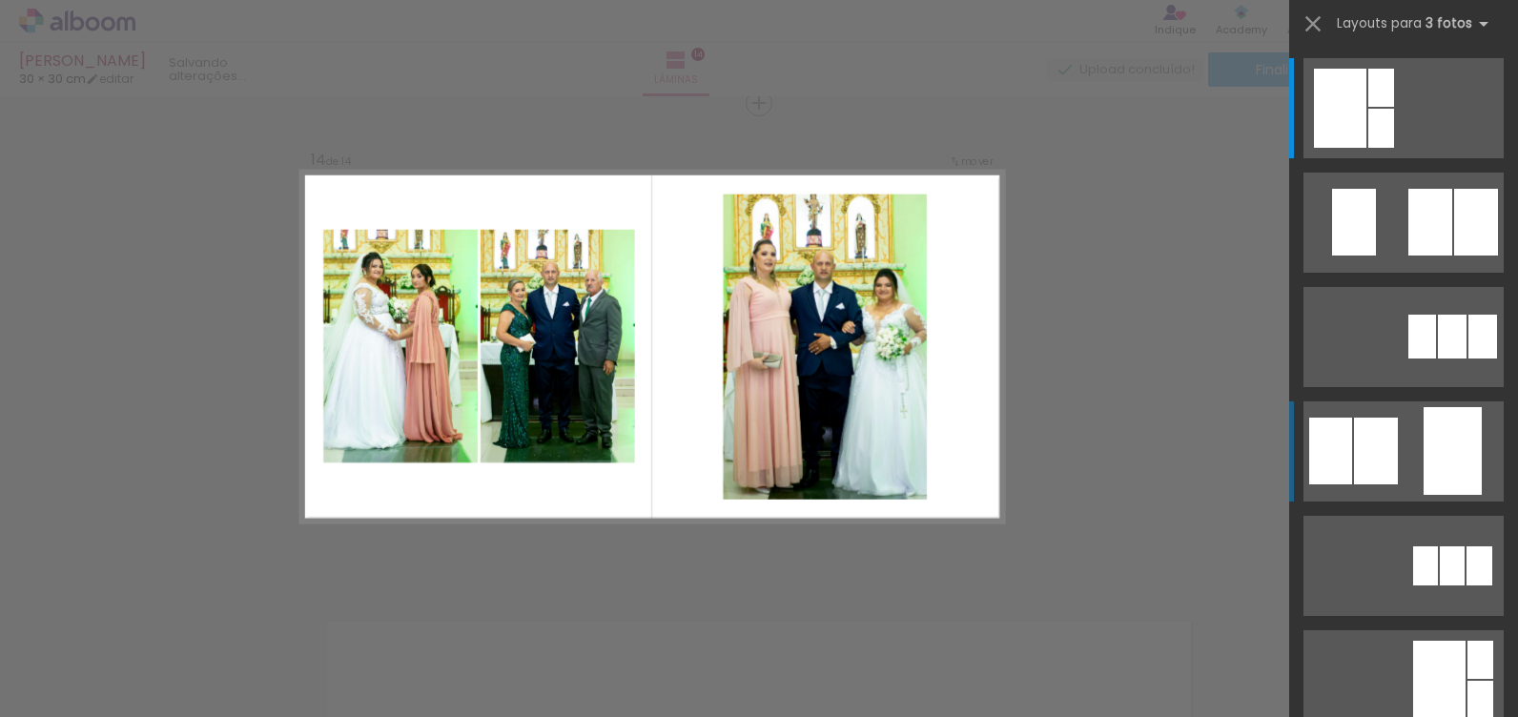
click at [1454, 255] on div at bounding box center [1476, 222] width 44 height 67
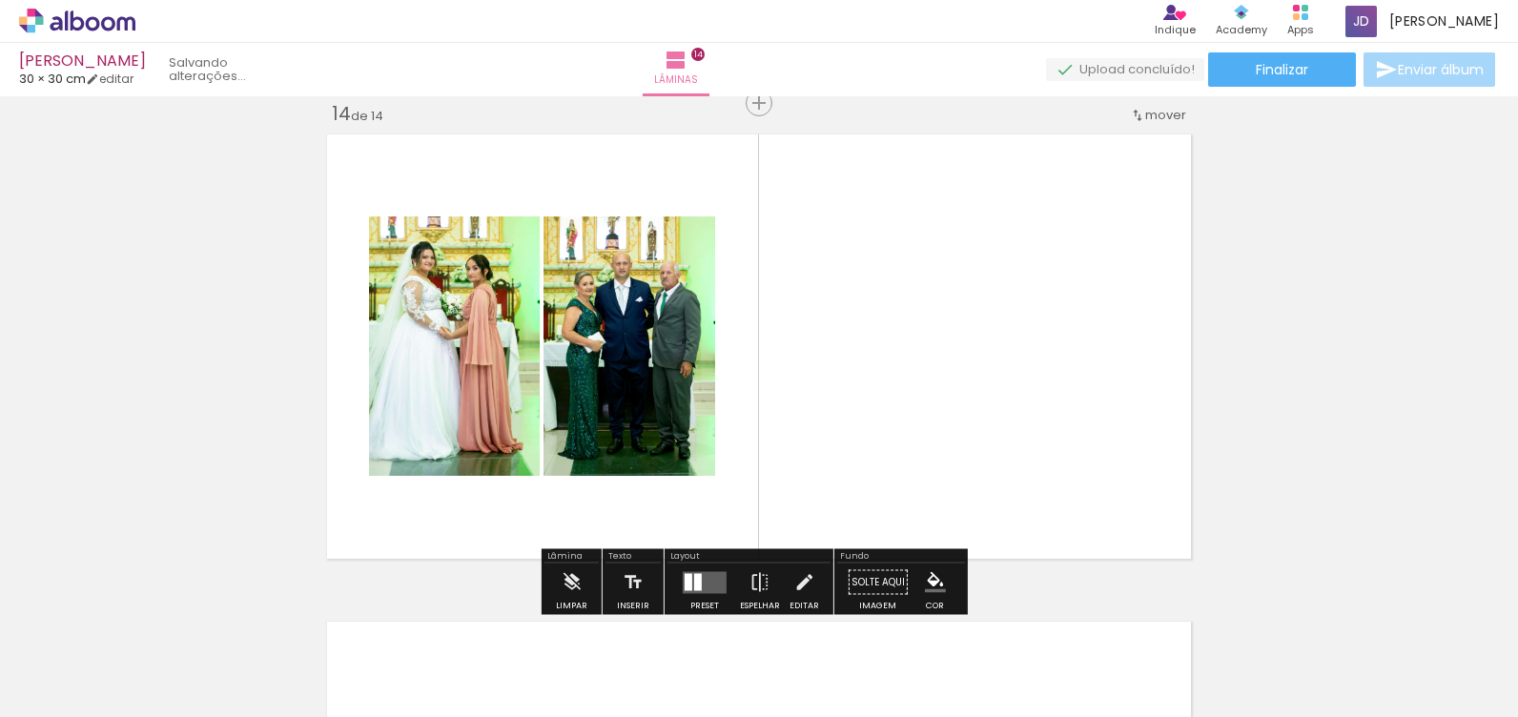
click at [0, 0] on div "Confirmar Cancelar" at bounding box center [0, 0] width 0 height 0
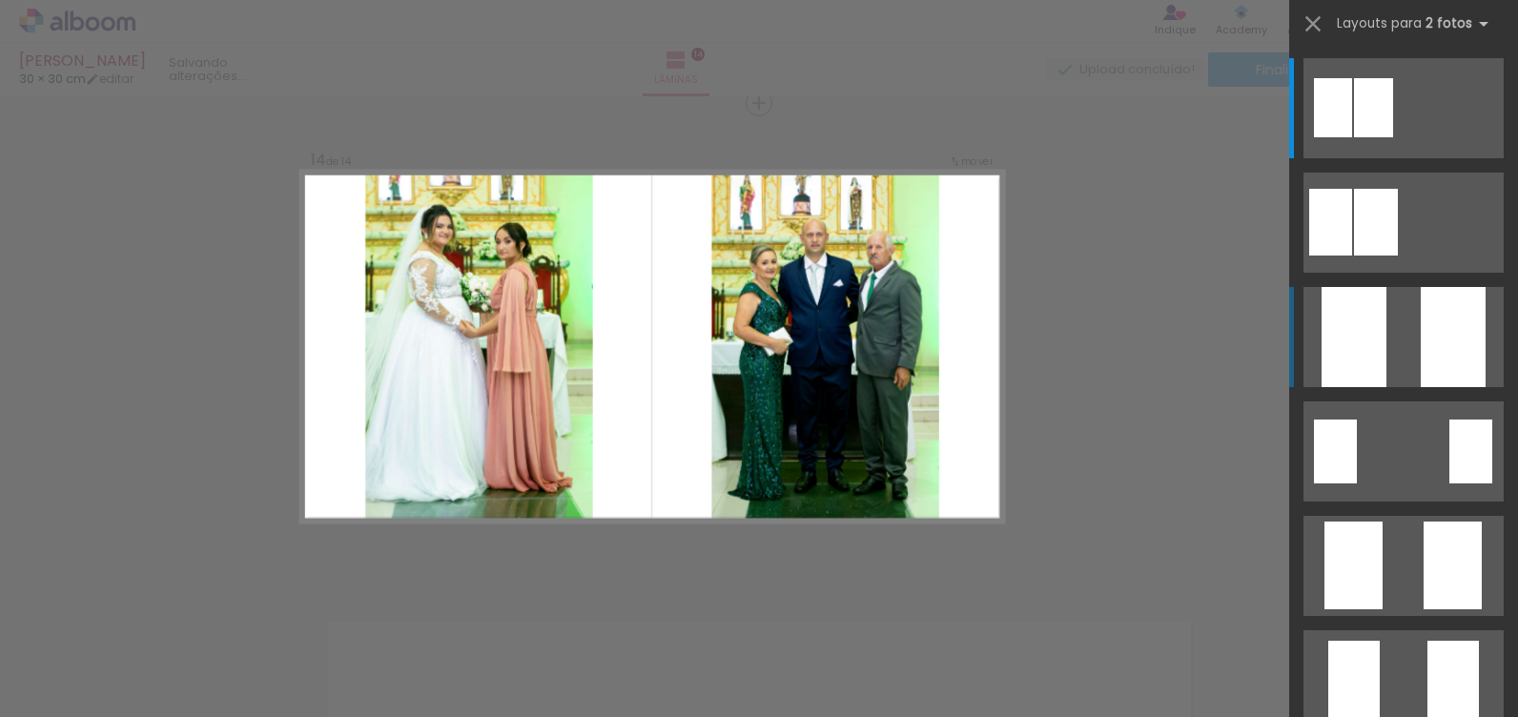
click at [1420, 336] on div at bounding box center [1452, 337] width 65 height 100
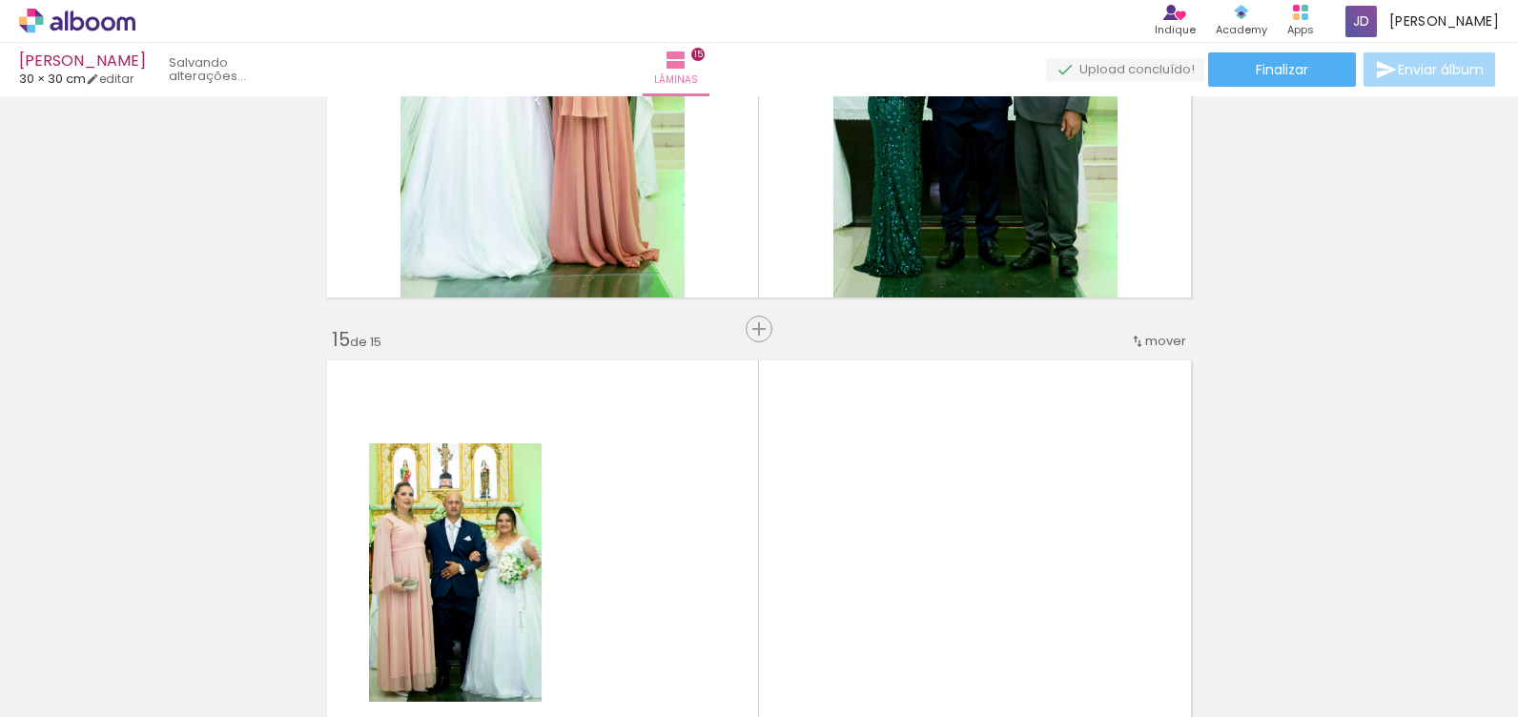
scroll to position [6844, 0]
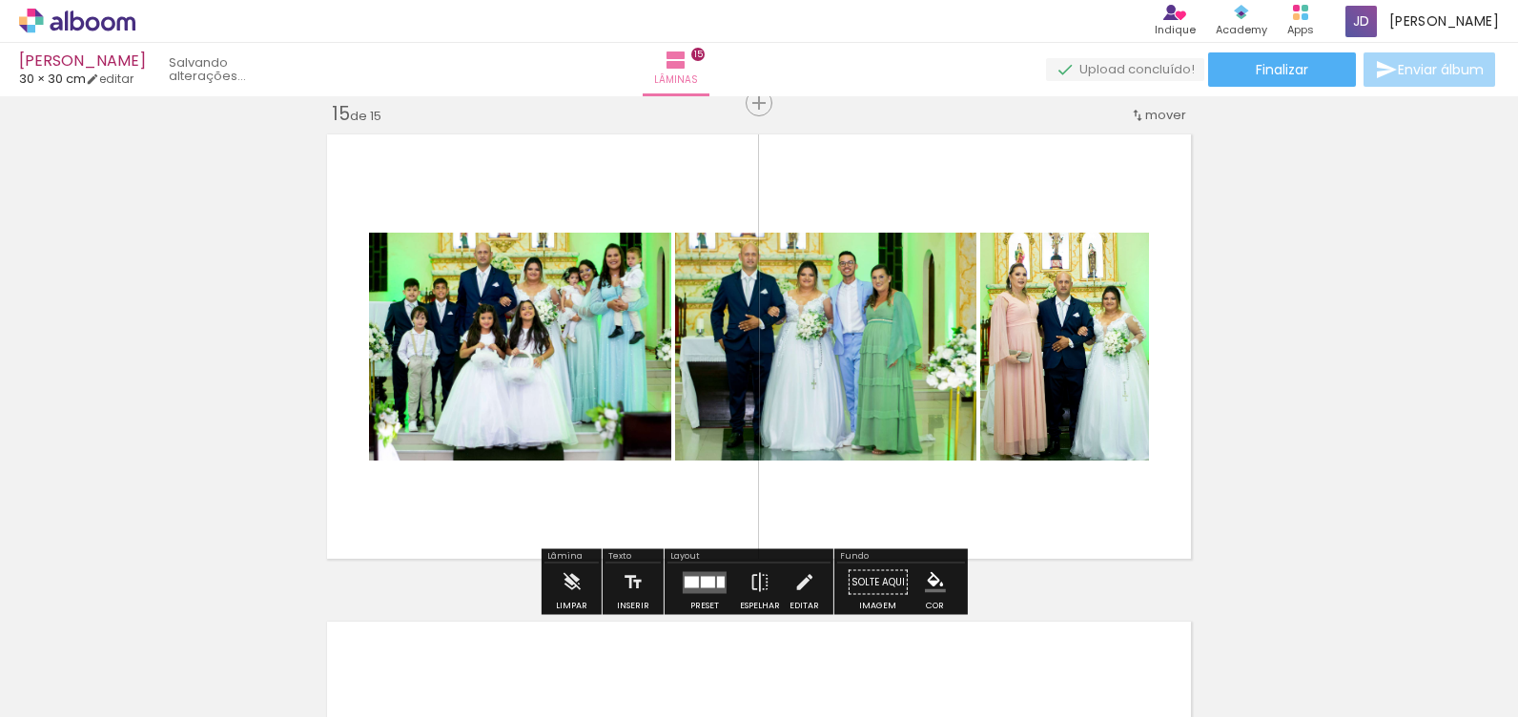
click at [0, 0] on div "Confirmar Cancelar" at bounding box center [0, 0] width 0 height 0
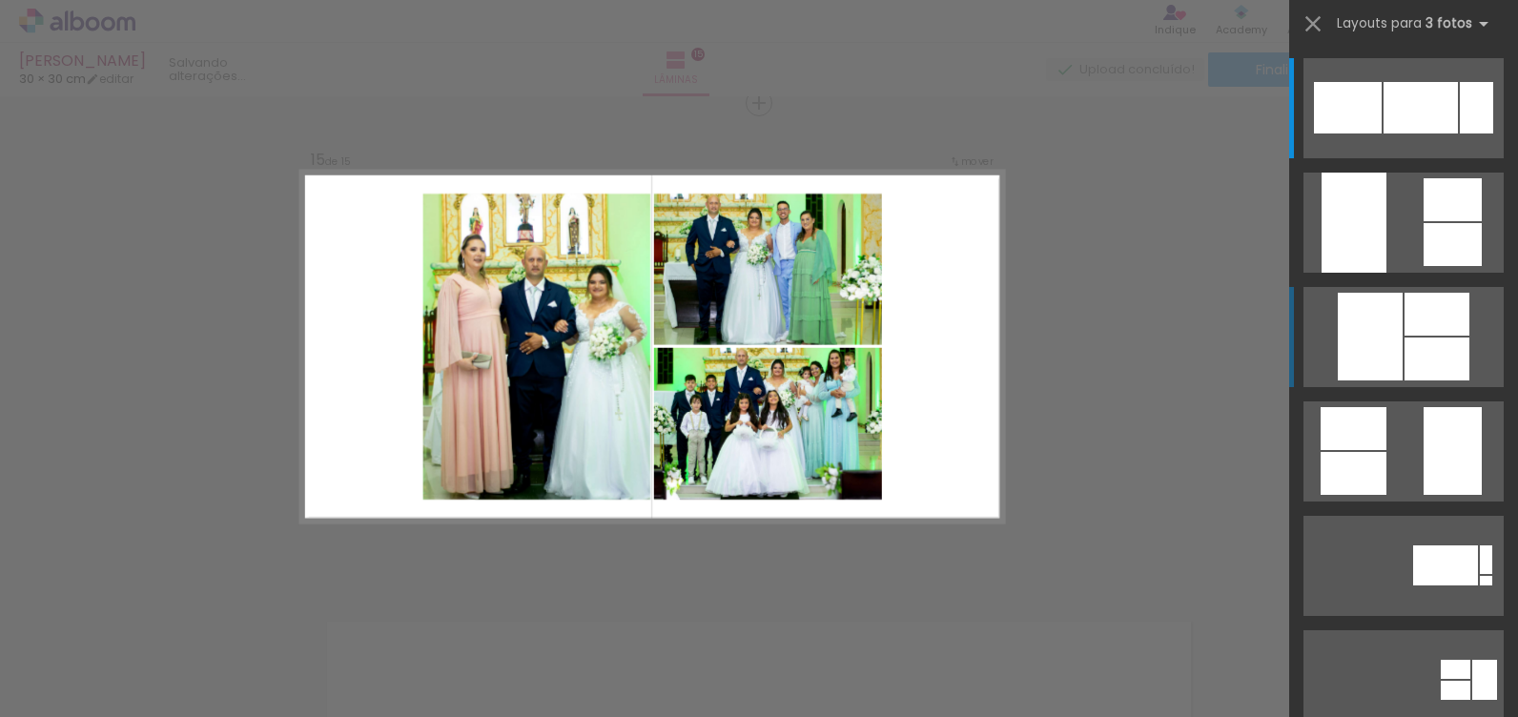
click at [1429, 221] on div at bounding box center [1452, 199] width 58 height 43
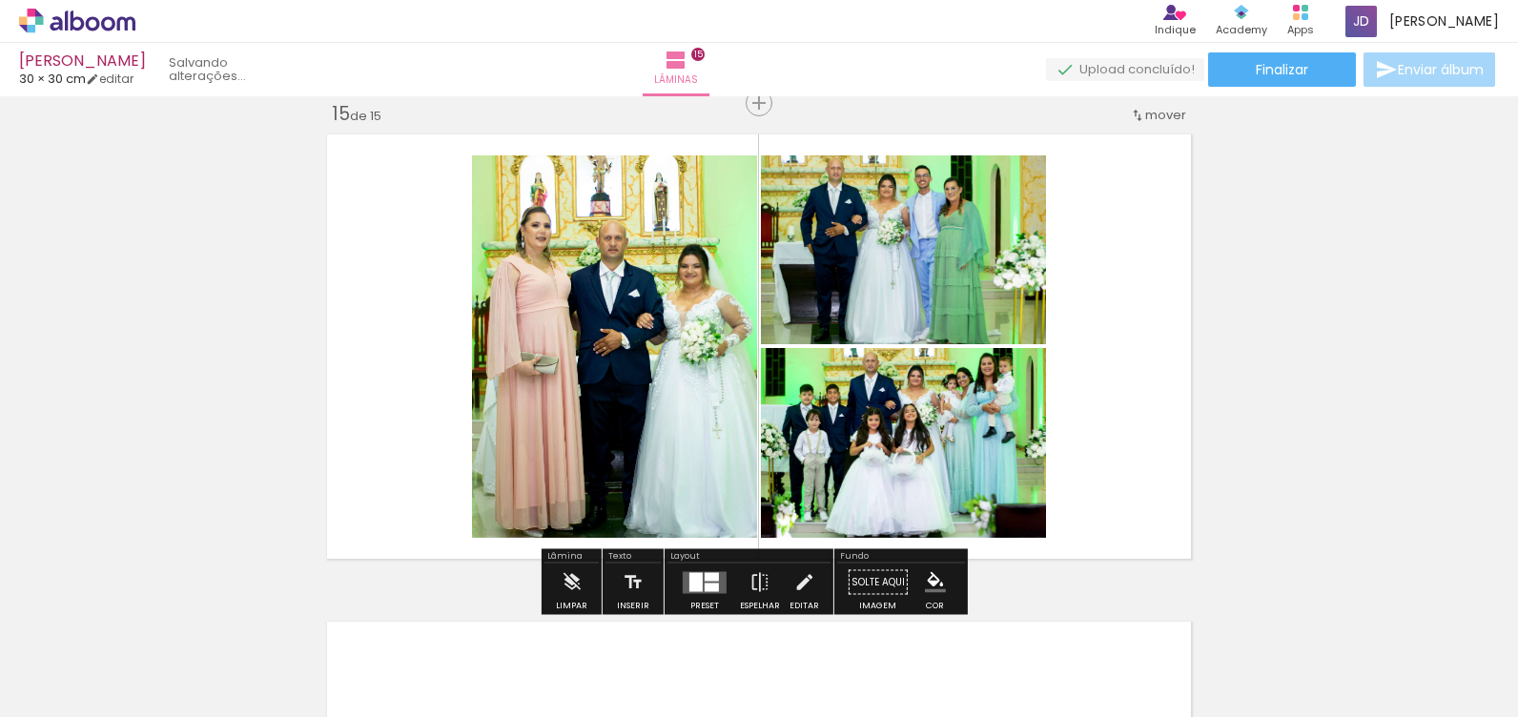
click at [0, 0] on div "Confirmar Cancelar" at bounding box center [0, 0] width 0 height 0
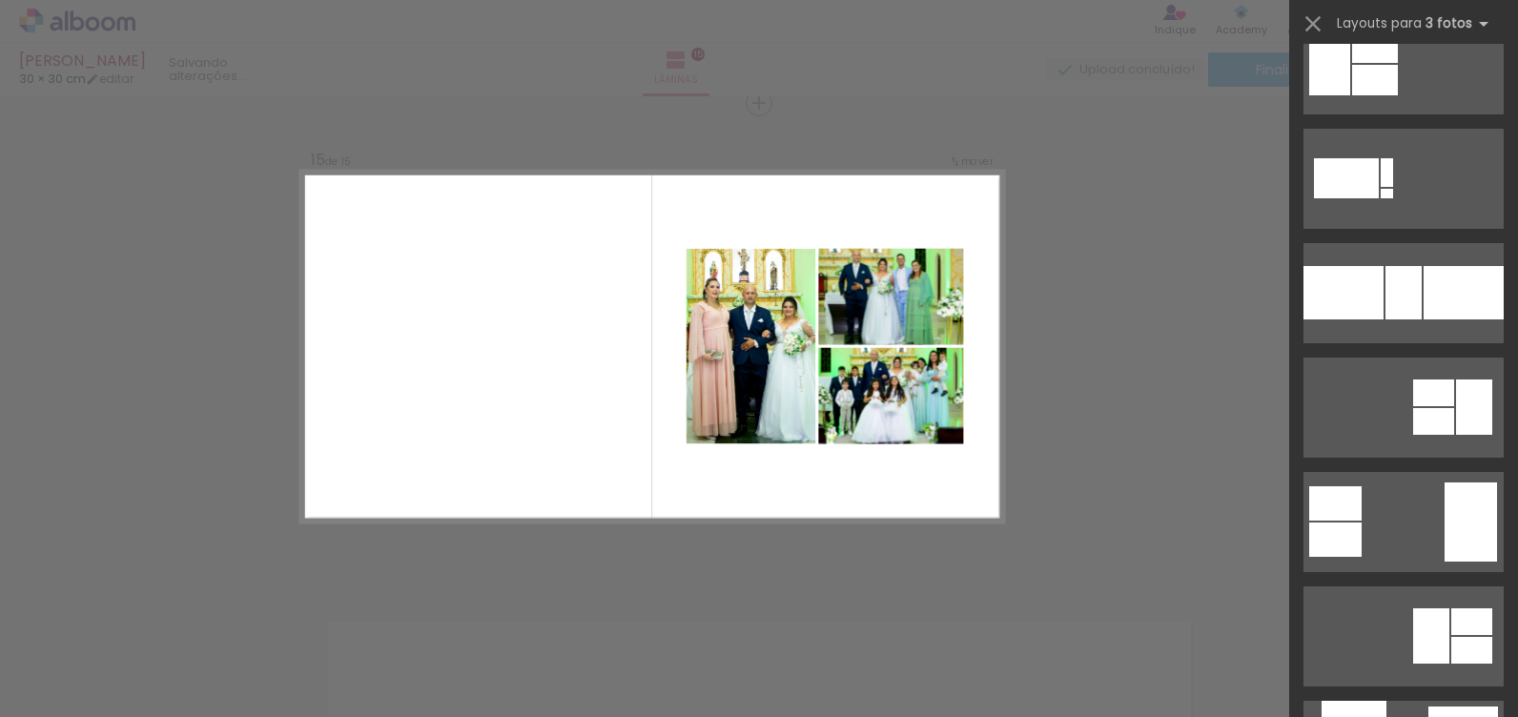
scroll to position [1735, 0]
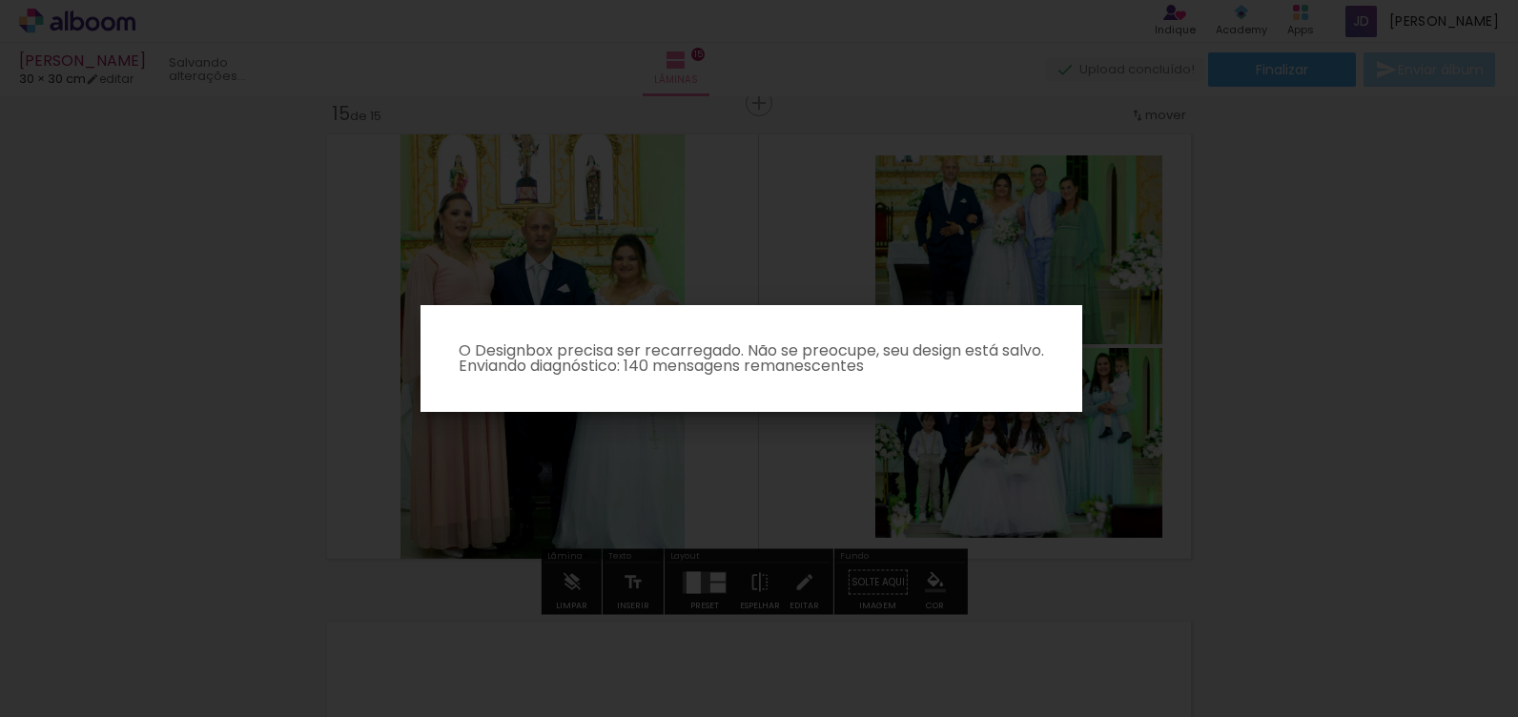
click at [1205, 432] on iron-overlay-backdrop at bounding box center [759, 358] width 1518 height 717
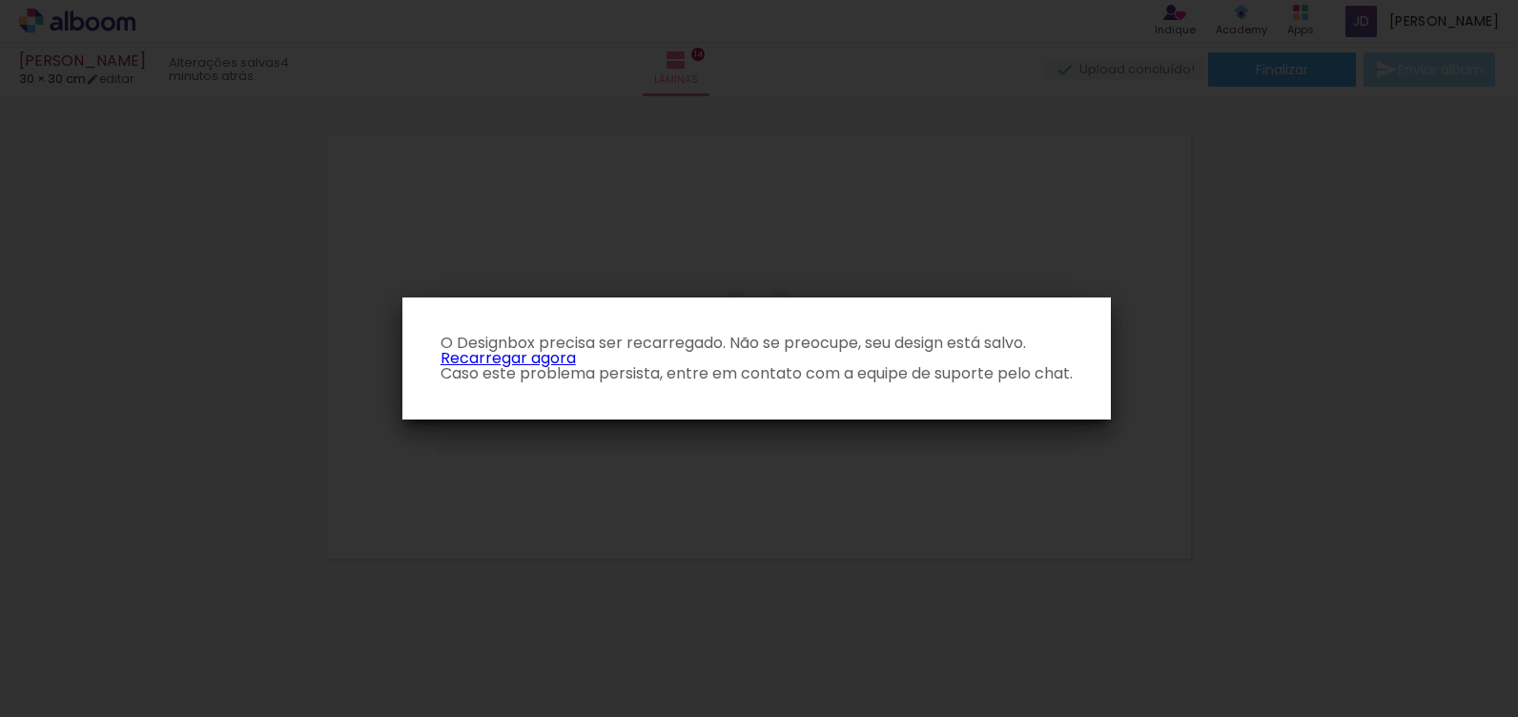
click at [541, 361] on link "Recarregar agora" at bounding box center [507, 358] width 135 height 22
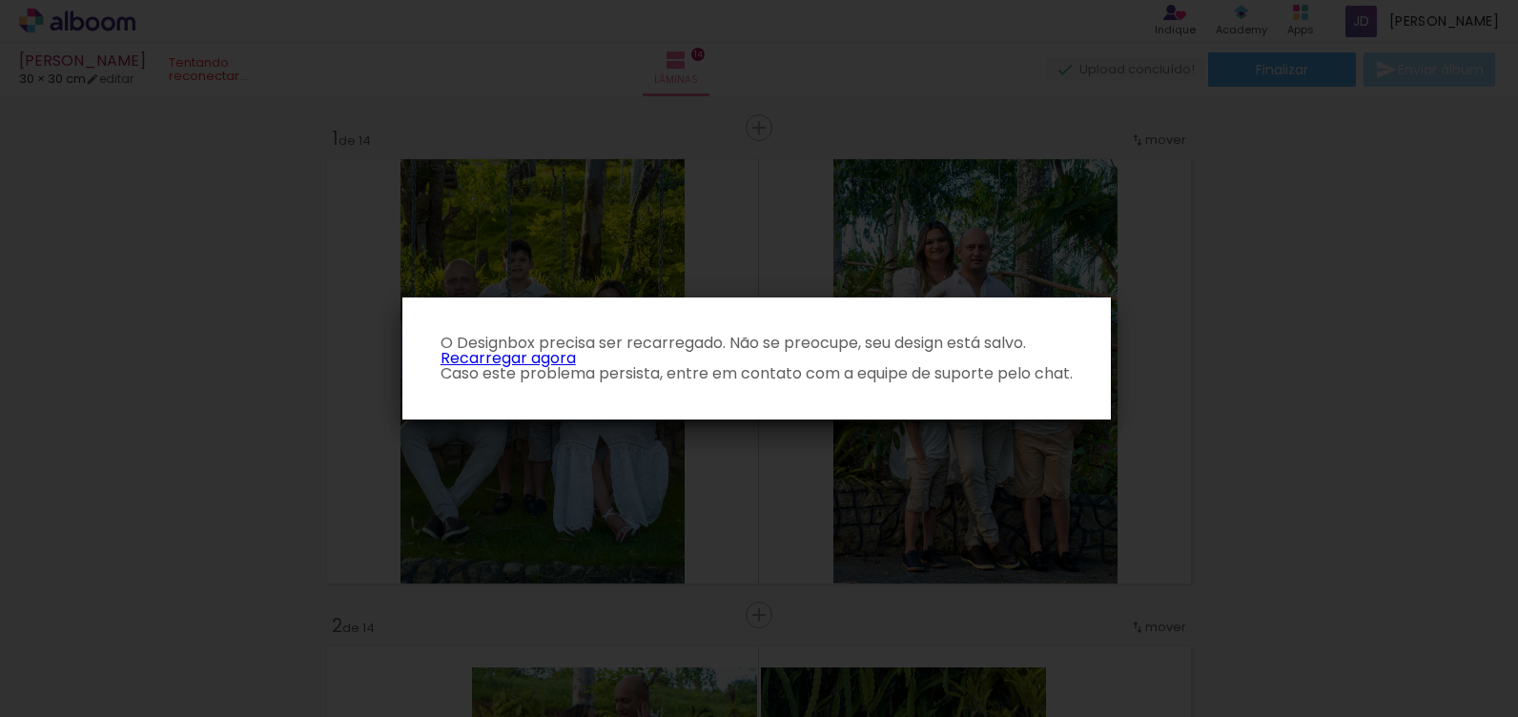
scroll to position [0, 3861]
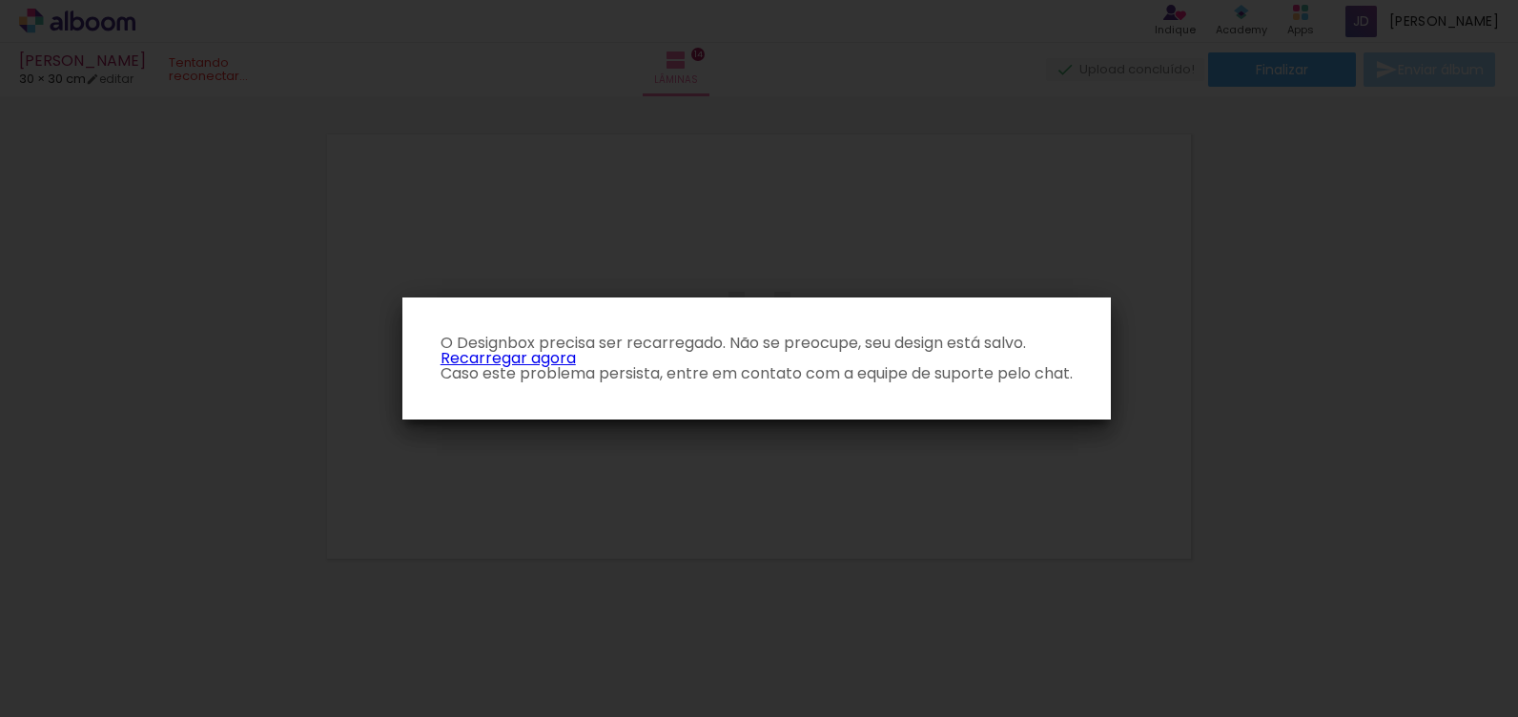
click at [523, 354] on link "Recarregar agora" at bounding box center [507, 358] width 135 height 22
click at [538, 357] on link "Recarregar agora" at bounding box center [507, 358] width 135 height 22
click at [1110, 377] on paper-dialog "O Designbox precisa ser recarregado. Não se preocupe, seu design está salvo. Re…" at bounding box center [756, 358] width 708 height 122
click at [973, 456] on iron-overlay-backdrop at bounding box center [759, 358] width 1518 height 717
click at [866, 485] on iron-overlay-backdrop at bounding box center [759, 358] width 1518 height 717
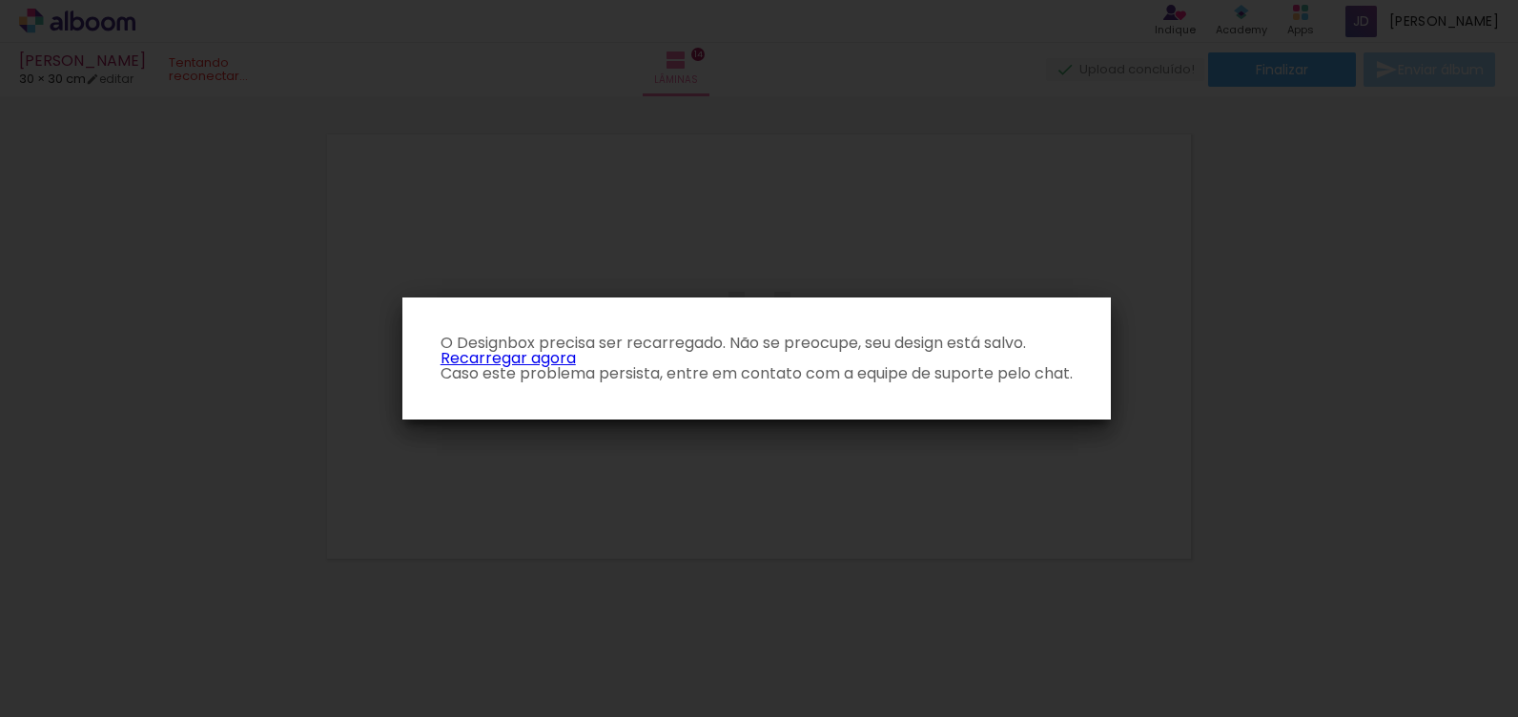
click at [703, 380] on p "O Designbox precisa ser recarregado. Não se preocupe, seu design está salvo. Re…" at bounding box center [757, 359] width 678 height 46
click at [739, 267] on iron-overlay-backdrop at bounding box center [759, 358] width 1518 height 717
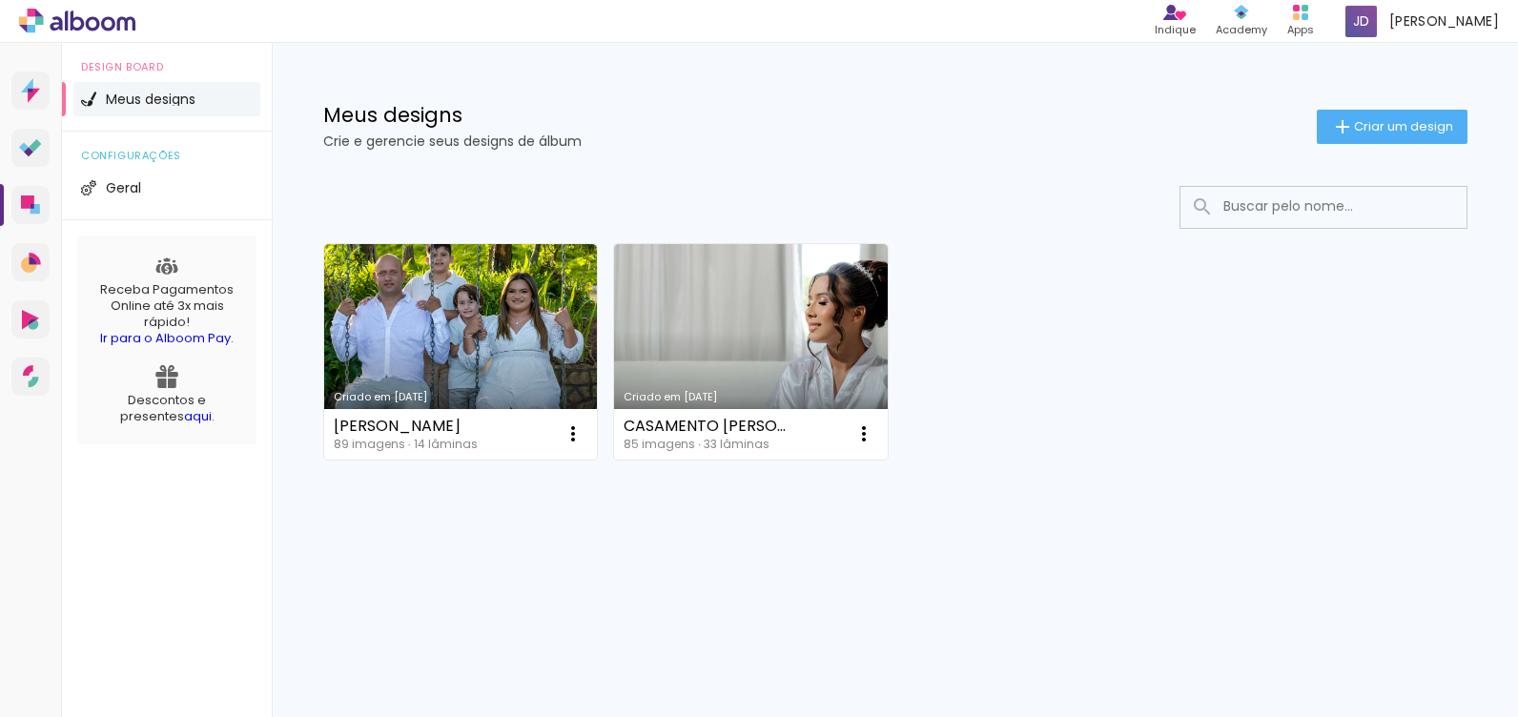
click at [480, 336] on link "Criado em [DATE]" at bounding box center [461, 351] width 274 height 215
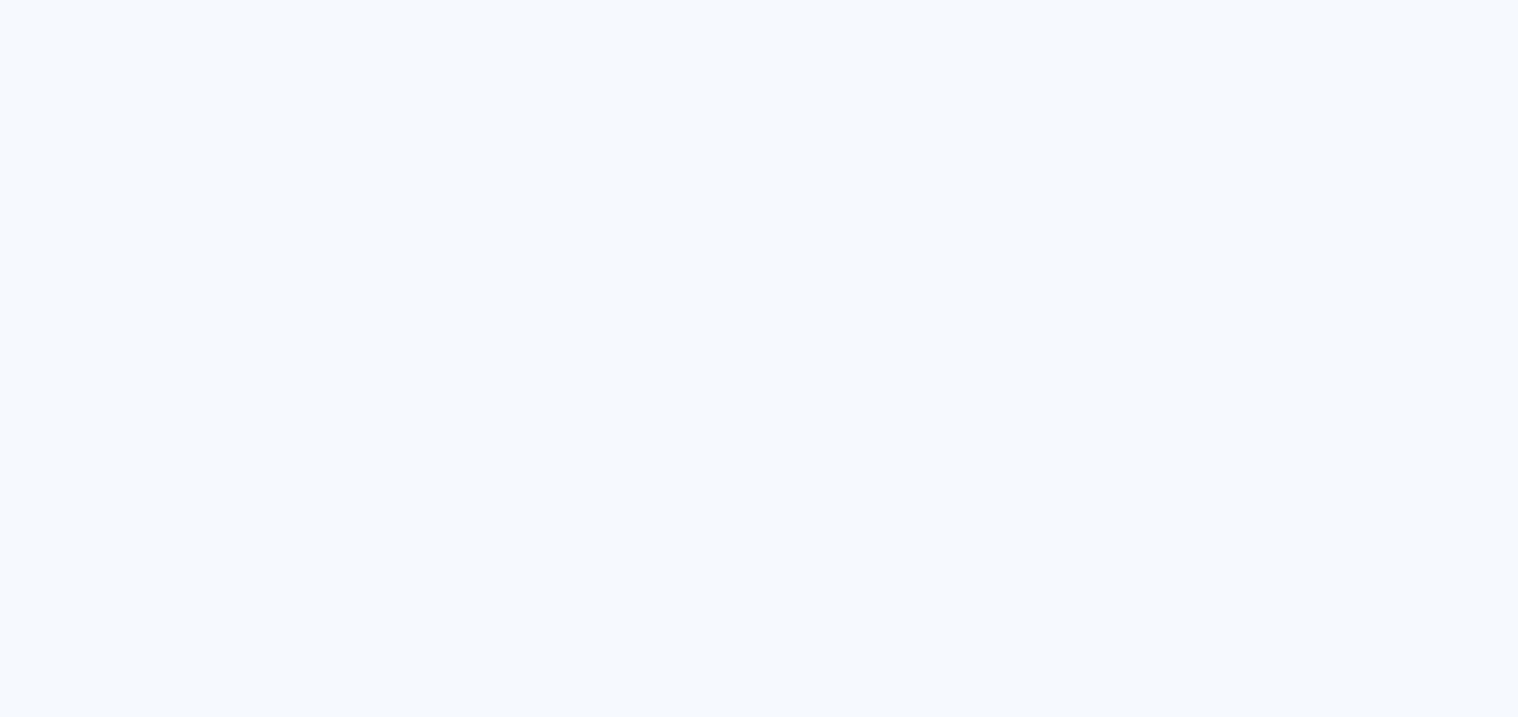
click at [412, 248] on quentale-app at bounding box center [759, 358] width 1518 height 717
